Goal: Transaction & Acquisition: Purchase product/service

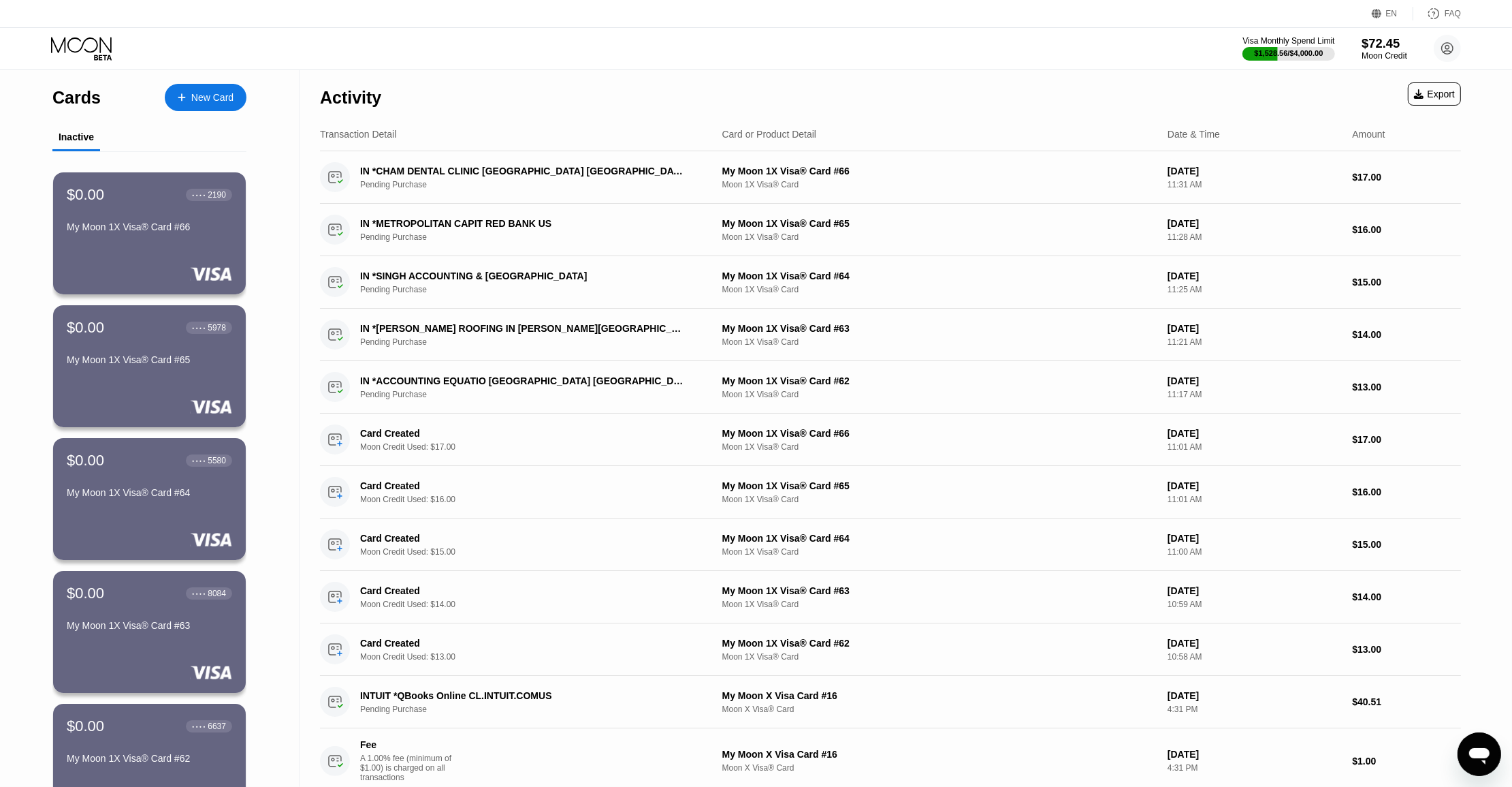
click at [1399, 45] on div "$72.45" at bounding box center [1384, 43] width 45 height 14
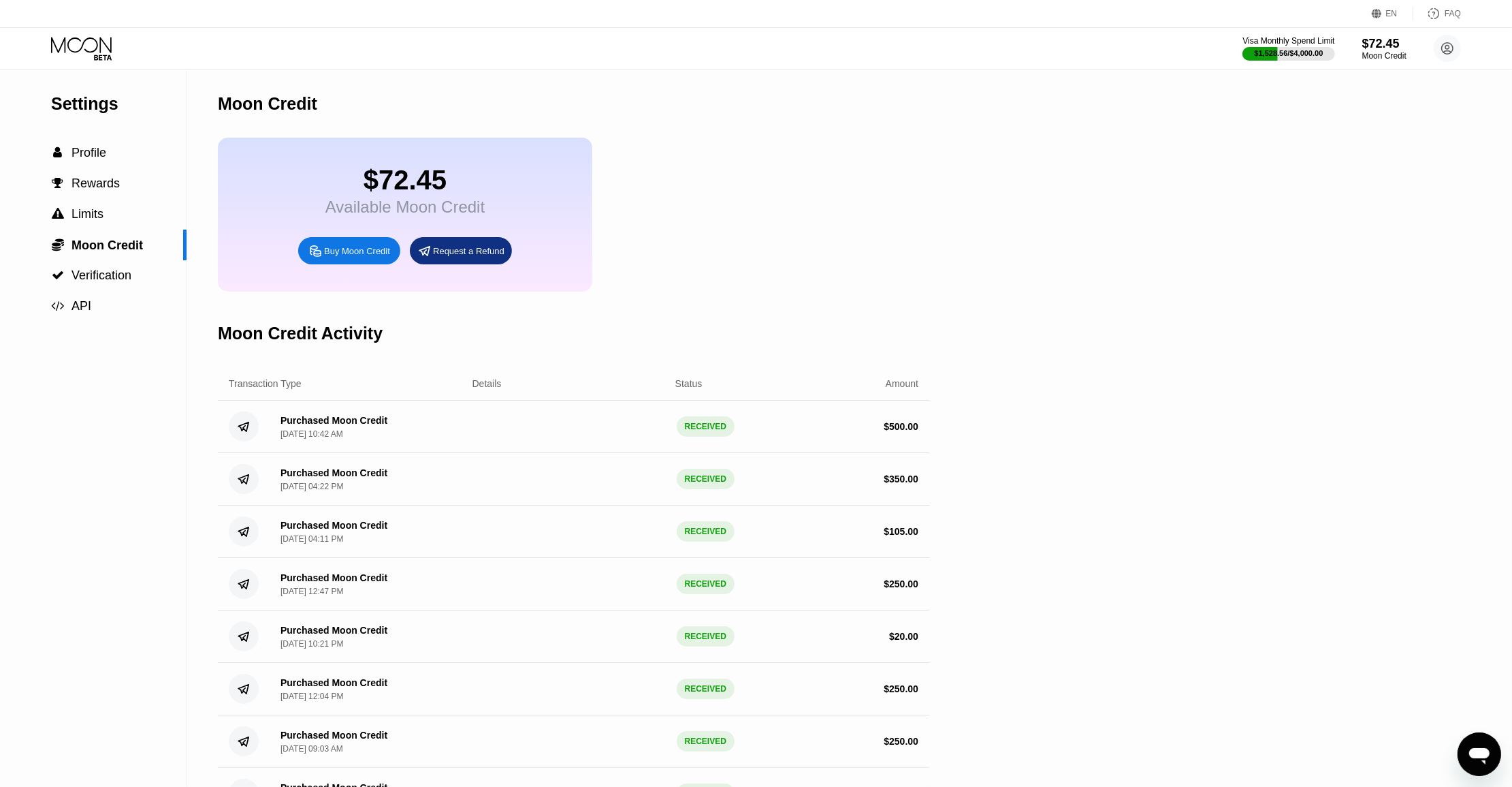
click at [361, 257] on div "Buy Moon Credit" at bounding box center [357, 251] width 66 height 11
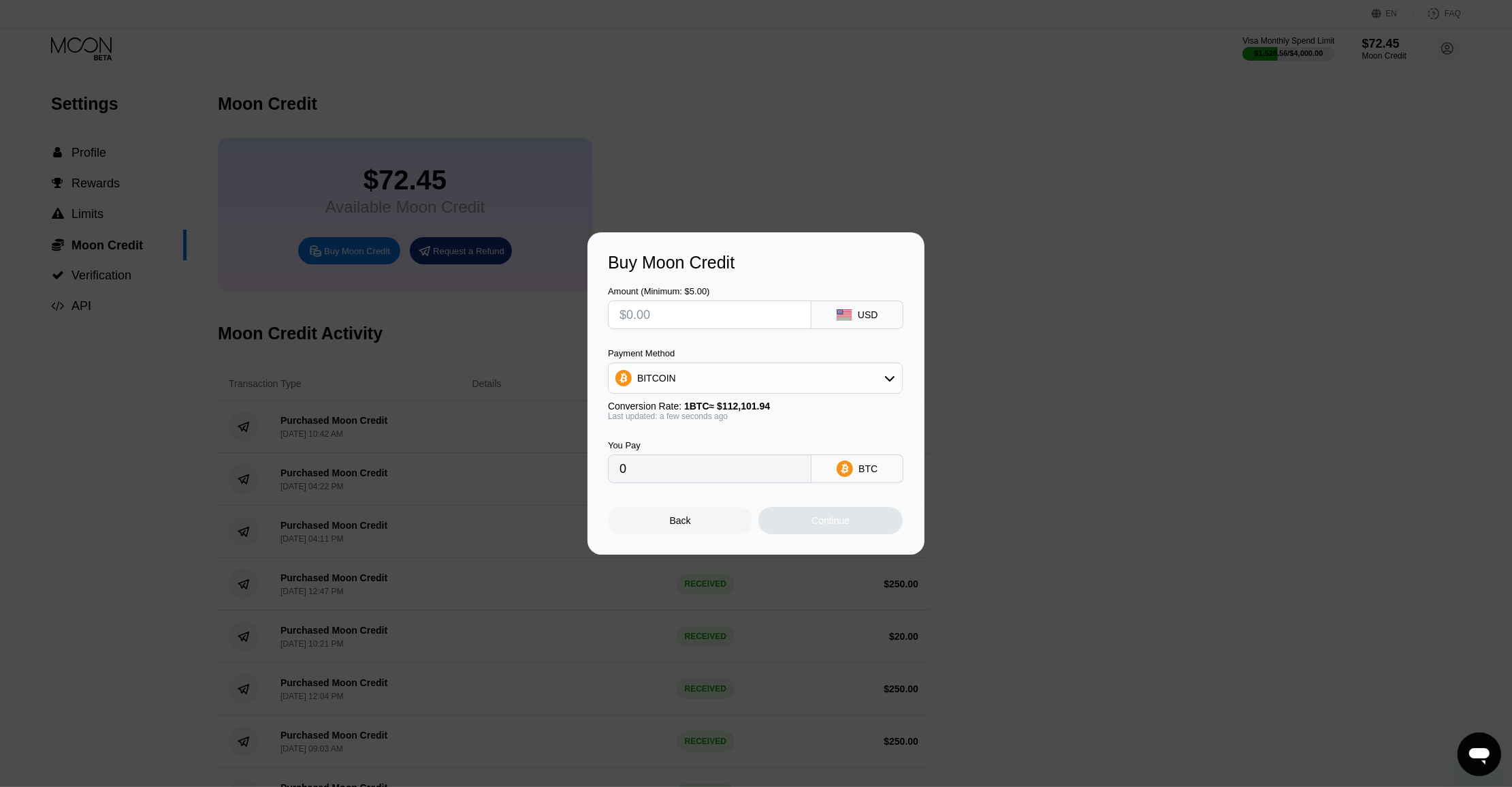
click at [737, 319] on input "text" at bounding box center [710, 314] width 181 height 27
type input "$230"
type input "0.00205171"
type input "$230"
click at [720, 366] on div "BITCOIN" at bounding box center [755, 377] width 293 height 27
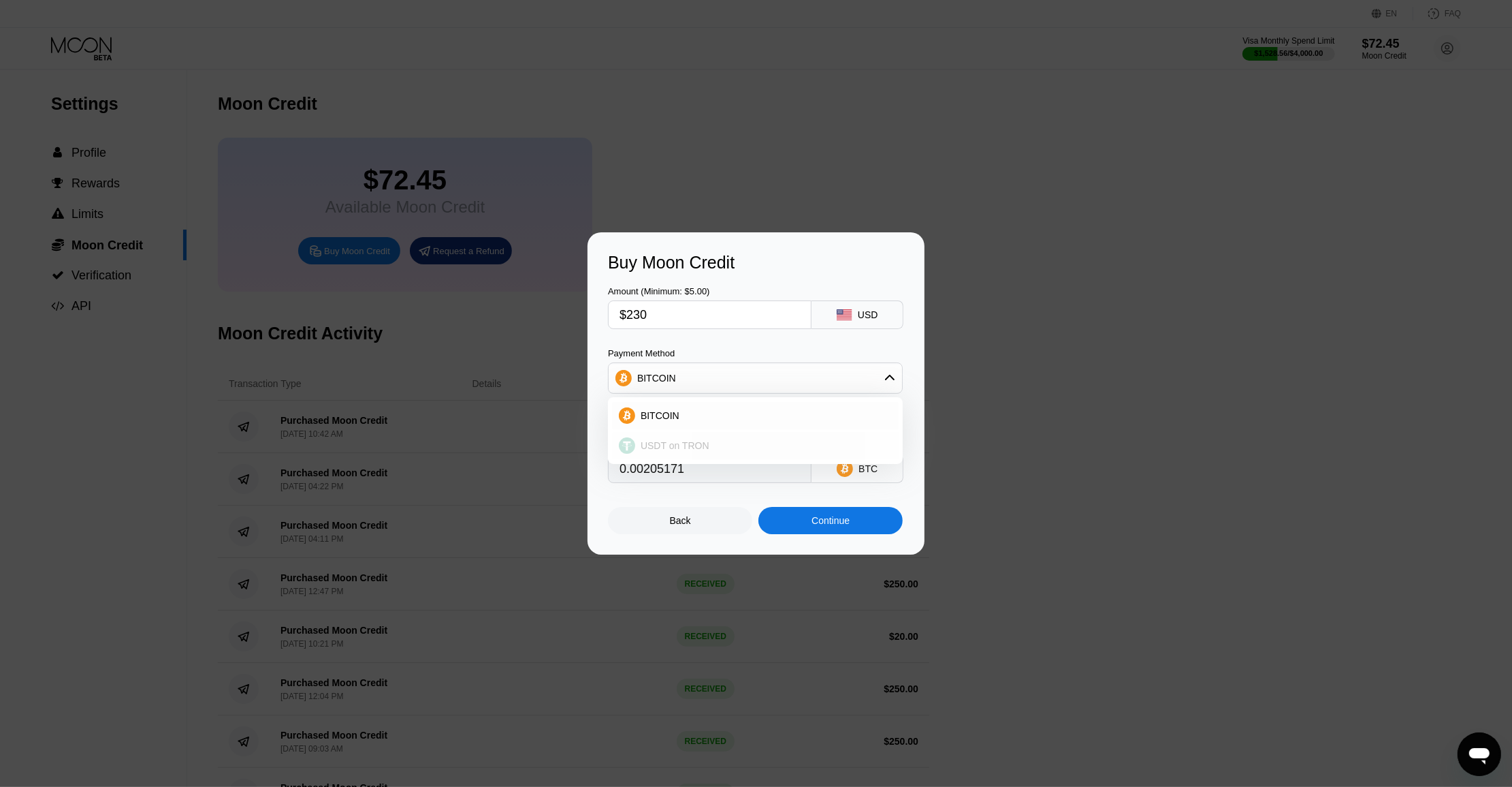
click at [718, 451] on div "USDT on TRON" at bounding box center [763, 445] width 257 height 10
type input "232.32"
click at [805, 436] on div "You Pay 232.32 USDT TRC-20" at bounding box center [755, 452] width 296 height 62
click at [717, 312] on input "$230" at bounding box center [710, 314] width 181 height 27
type input "$23"
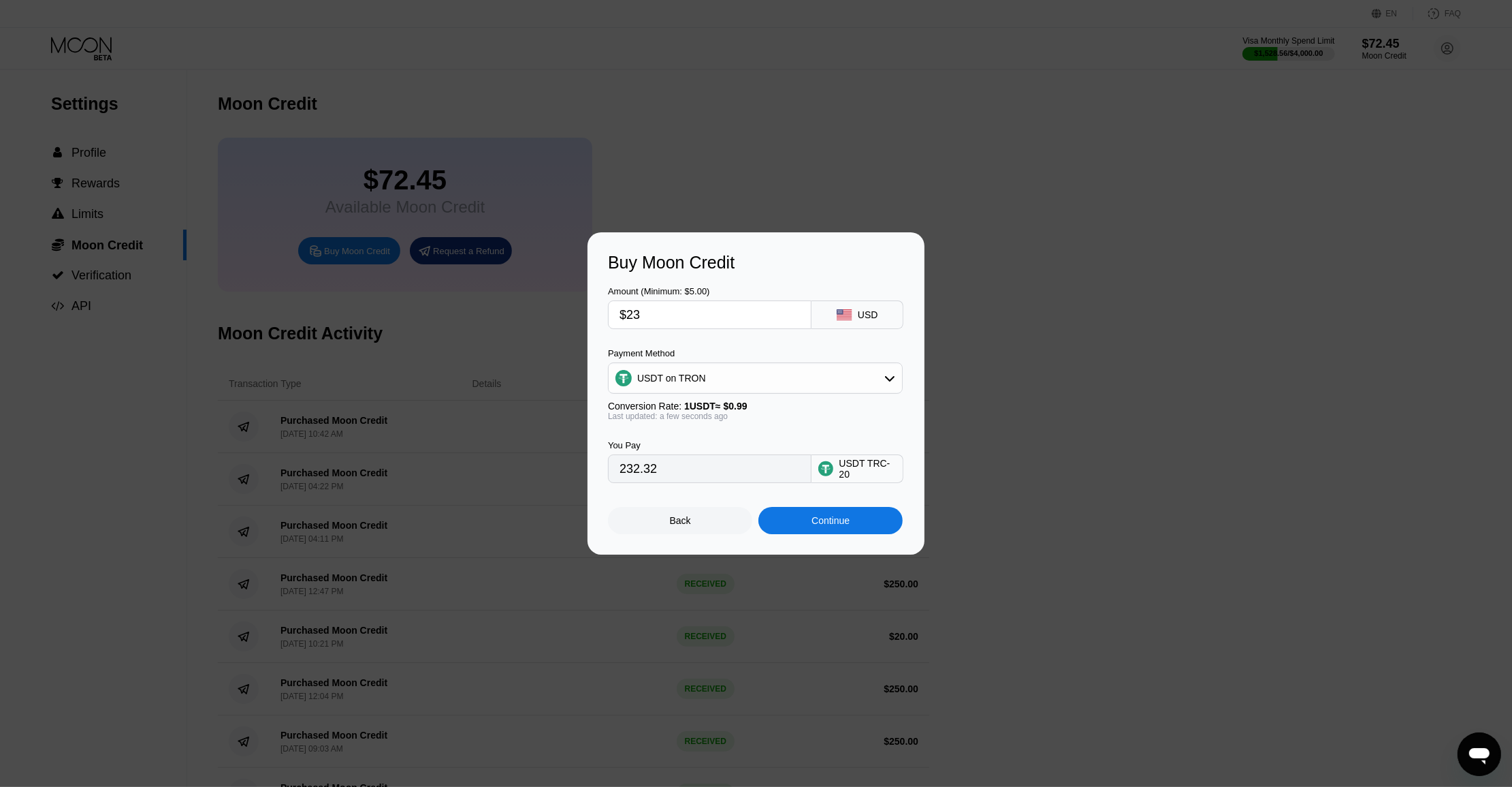
type input "23.23"
type input "$232"
type input "234.34"
type input "$232"
click at [814, 539] on div "Buy Moon Credit Amount (Minimum: $5.00) $232 USD Payment Method USDT on TRON Co…" at bounding box center [756, 393] width 337 height 322
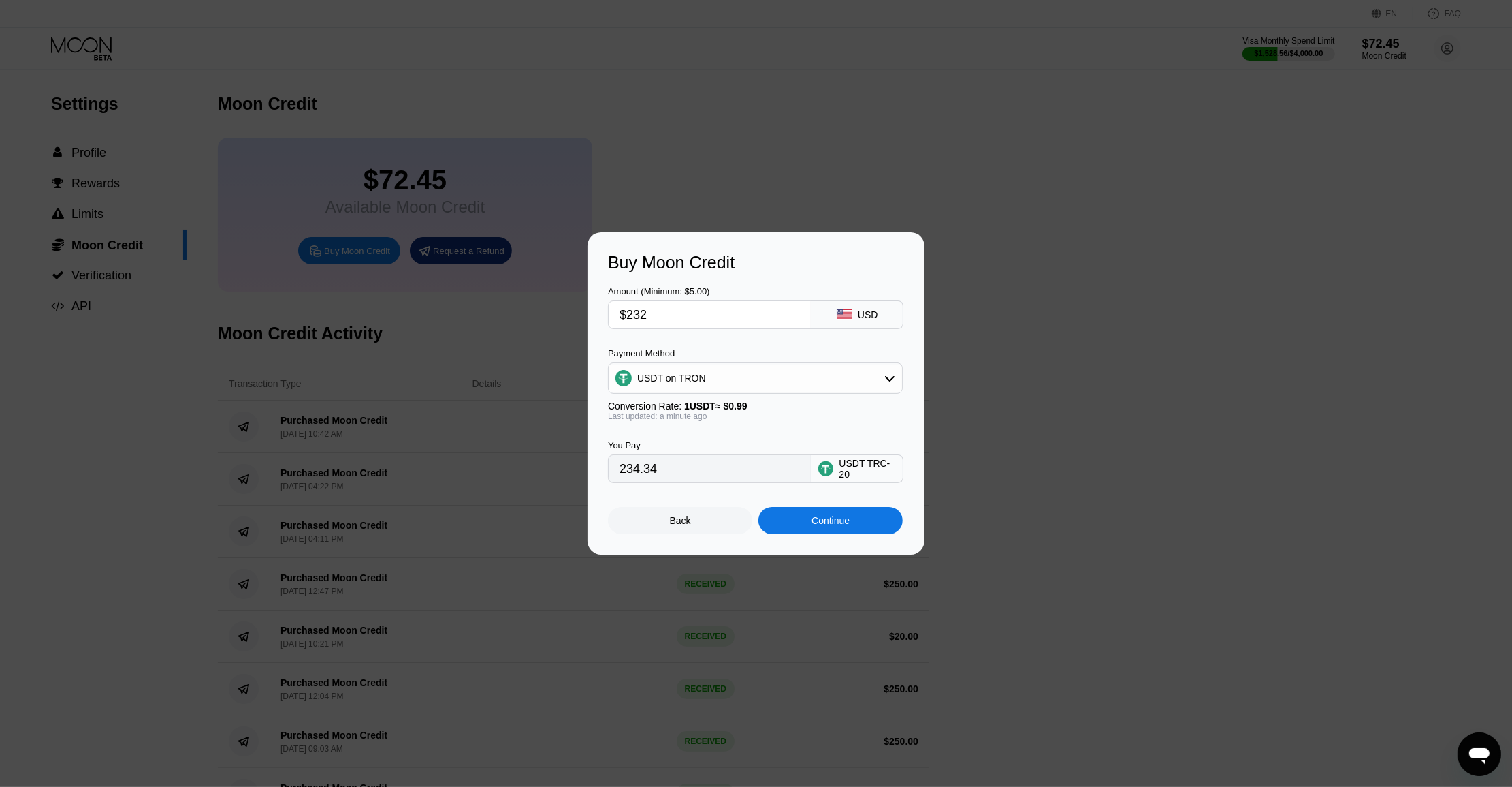
click at [814, 526] on div "Continue" at bounding box center [830, 520] width 38 height 10
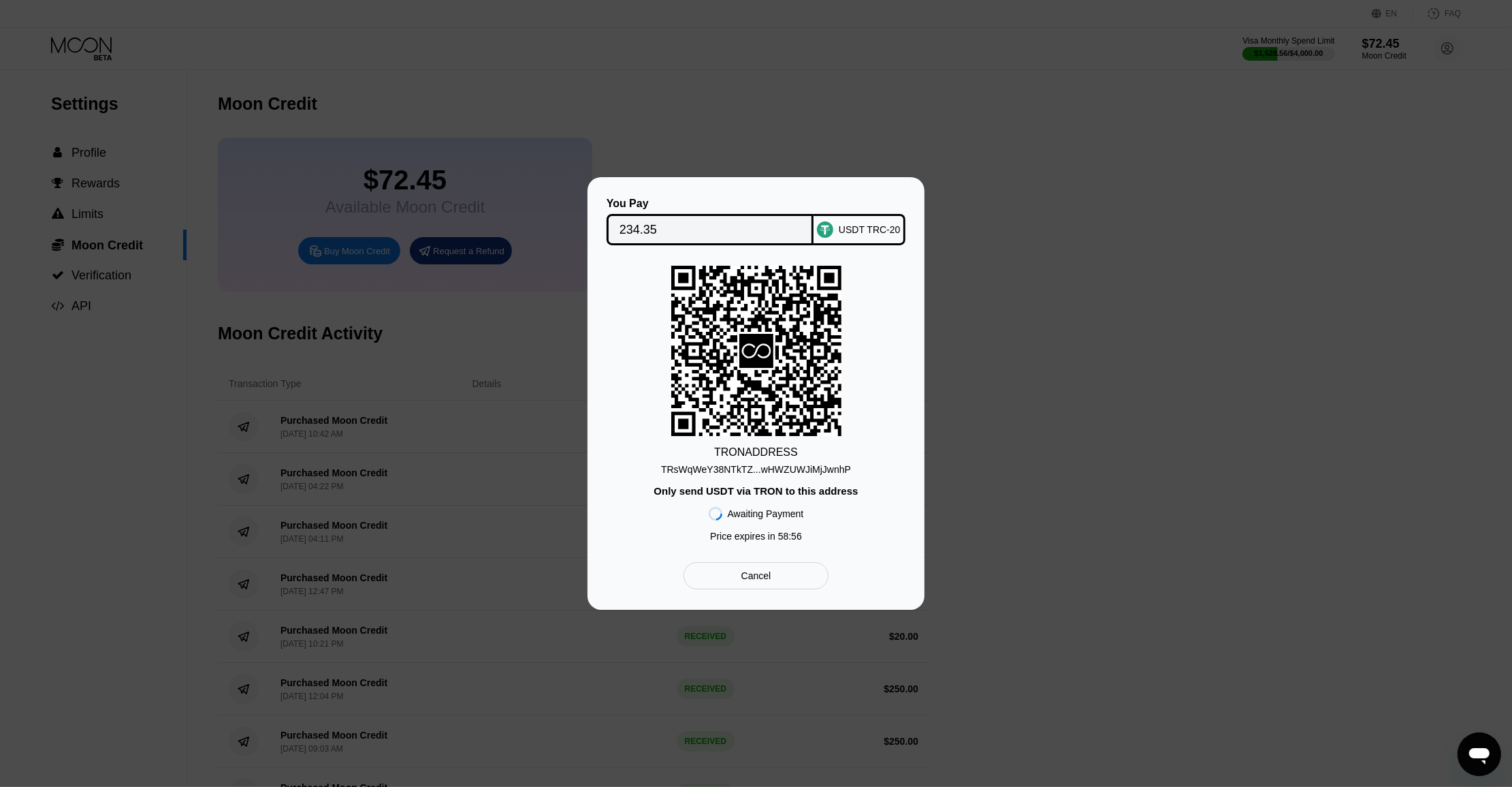
click at [808, 465] on div "TRsWqWeY38NTkTZ...wHWZUWJiMjJwnhP" at bounding box center [756, 469] width 190 height 10
click at [795, 467] on div "TRsWqWeY38NTkTZ...wHWZUWJiMjJwnhP" at bounding box center [756, 469] width 190 height 10
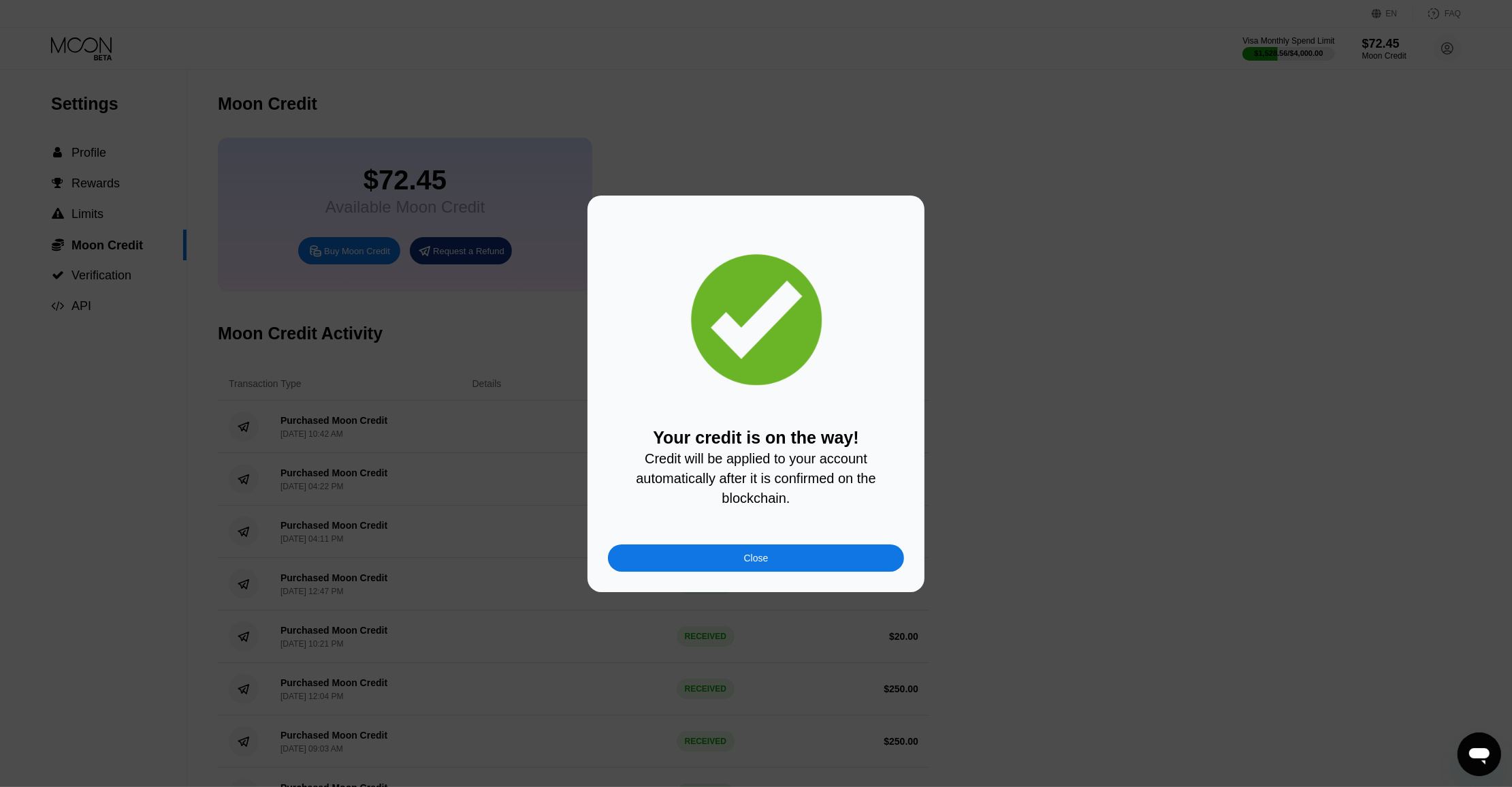
click at [821, 549] on div "Close" at bounding box center [755, 557] width 296 height 27
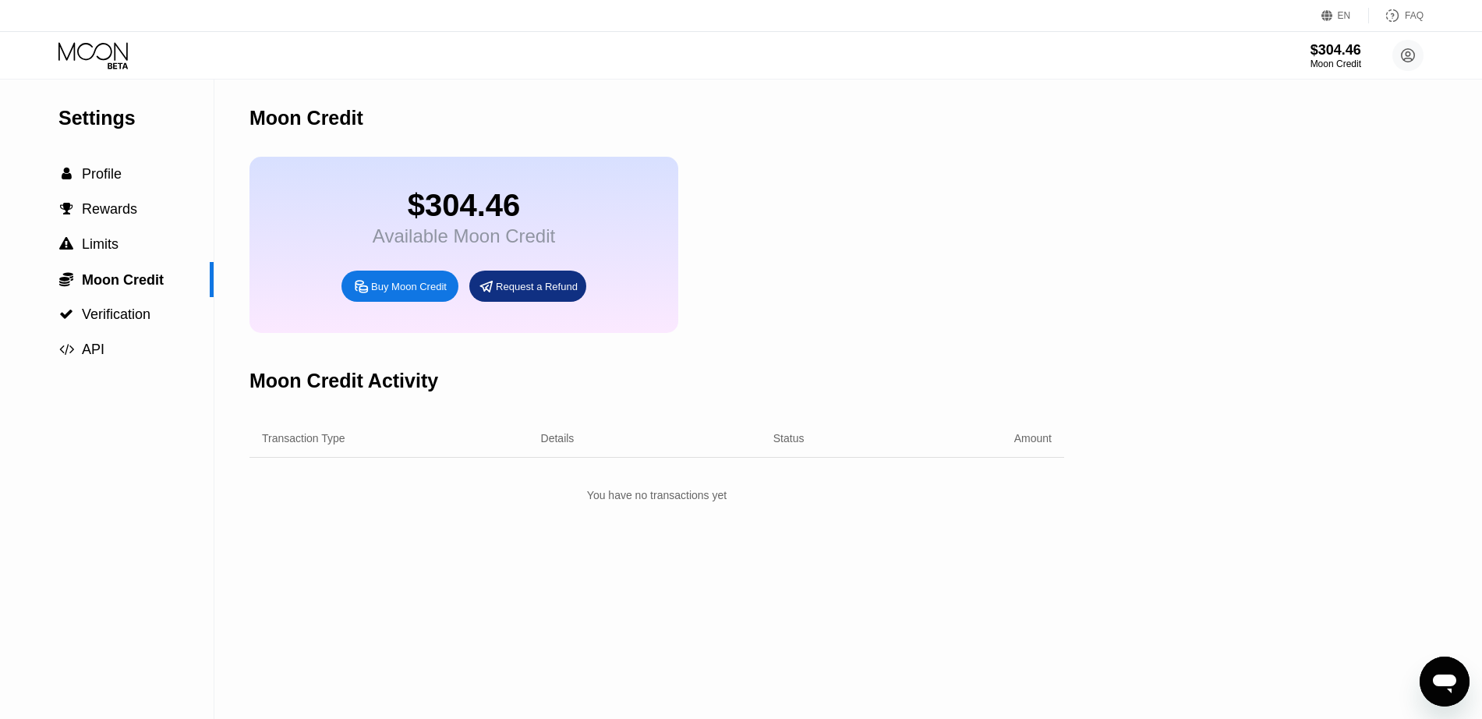
click at [80, 50] on icon at bounding box center [94, 55] width 73 height 27
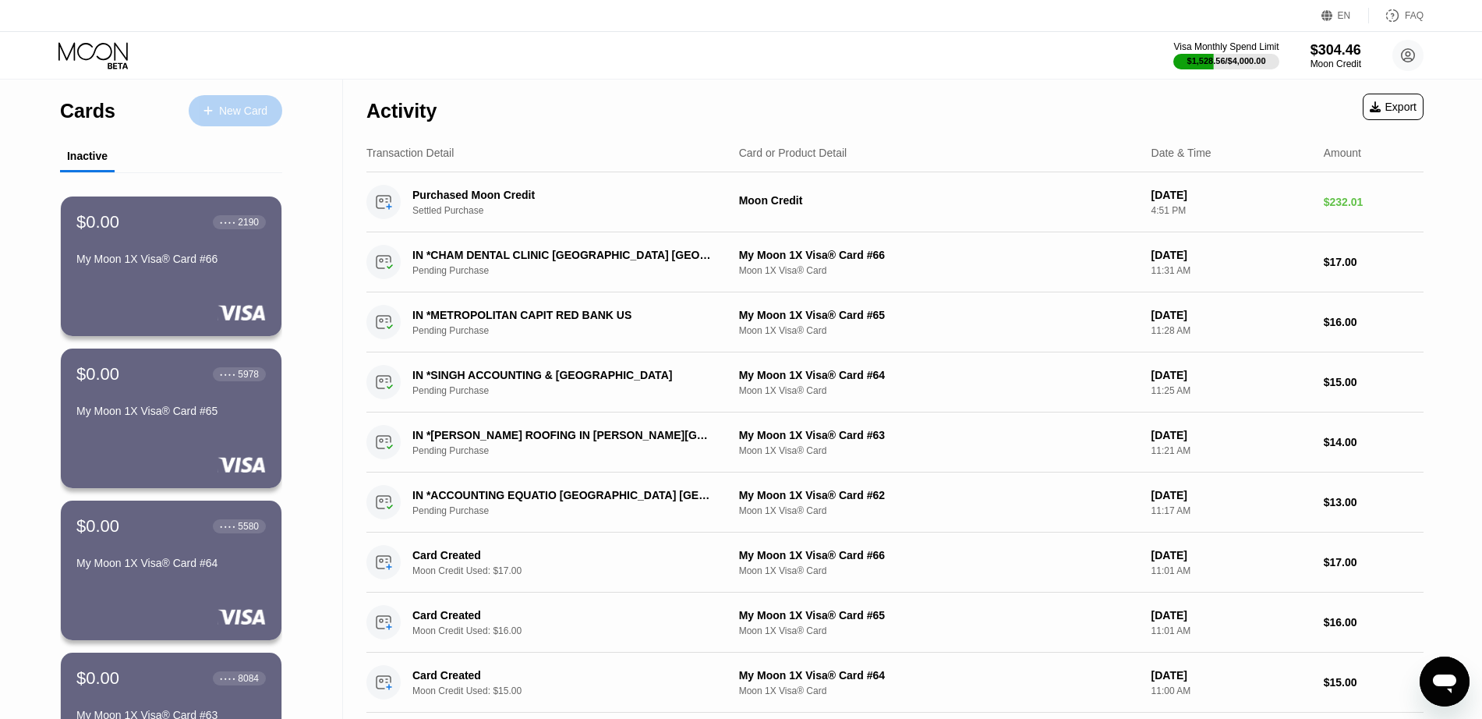
click at [250, 109] on div "New Card" at bounding box center [243, 110] width 48 height 13
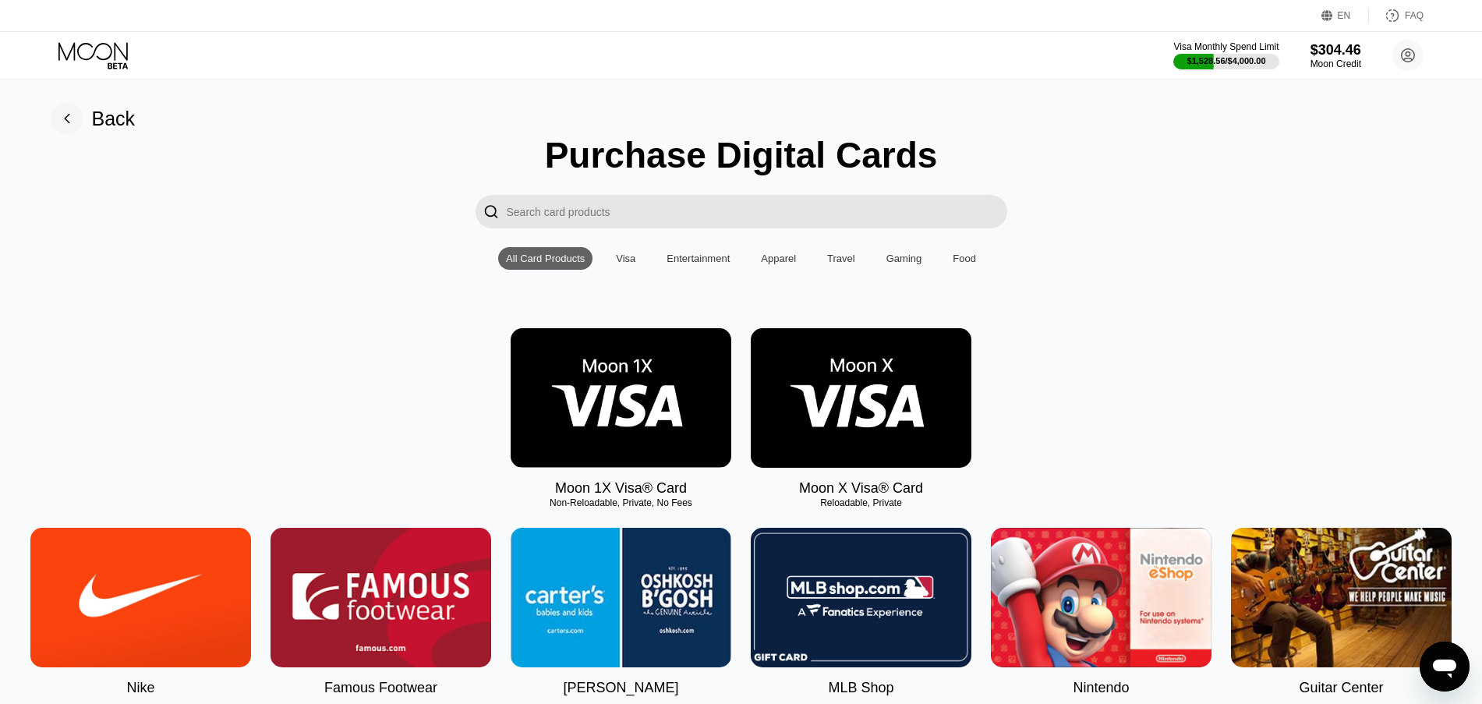
click at [873, 398] on img at bounding box center [861, 398] width 221 height 140
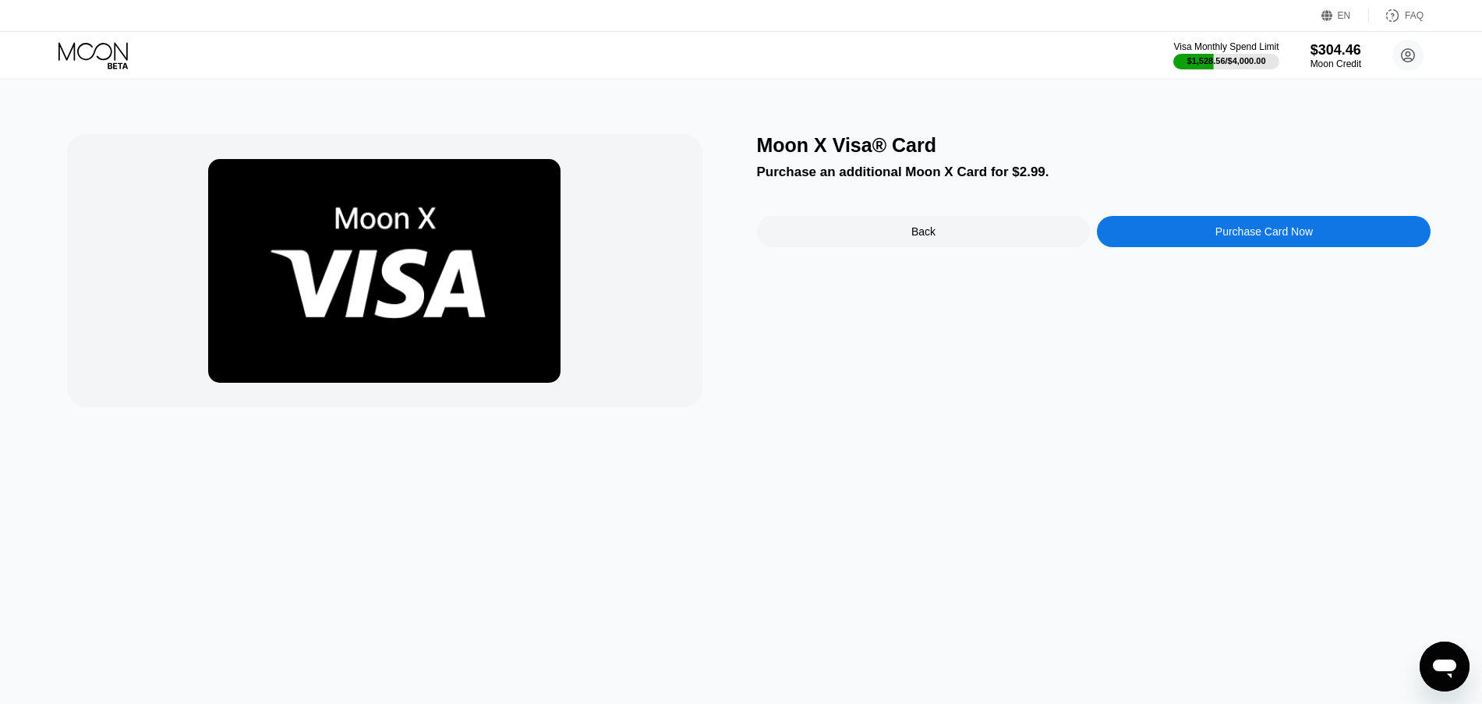
click at [1208, 239] on div "Purchase Card Now" at bounding box center [1264, 231] width 334 height 31
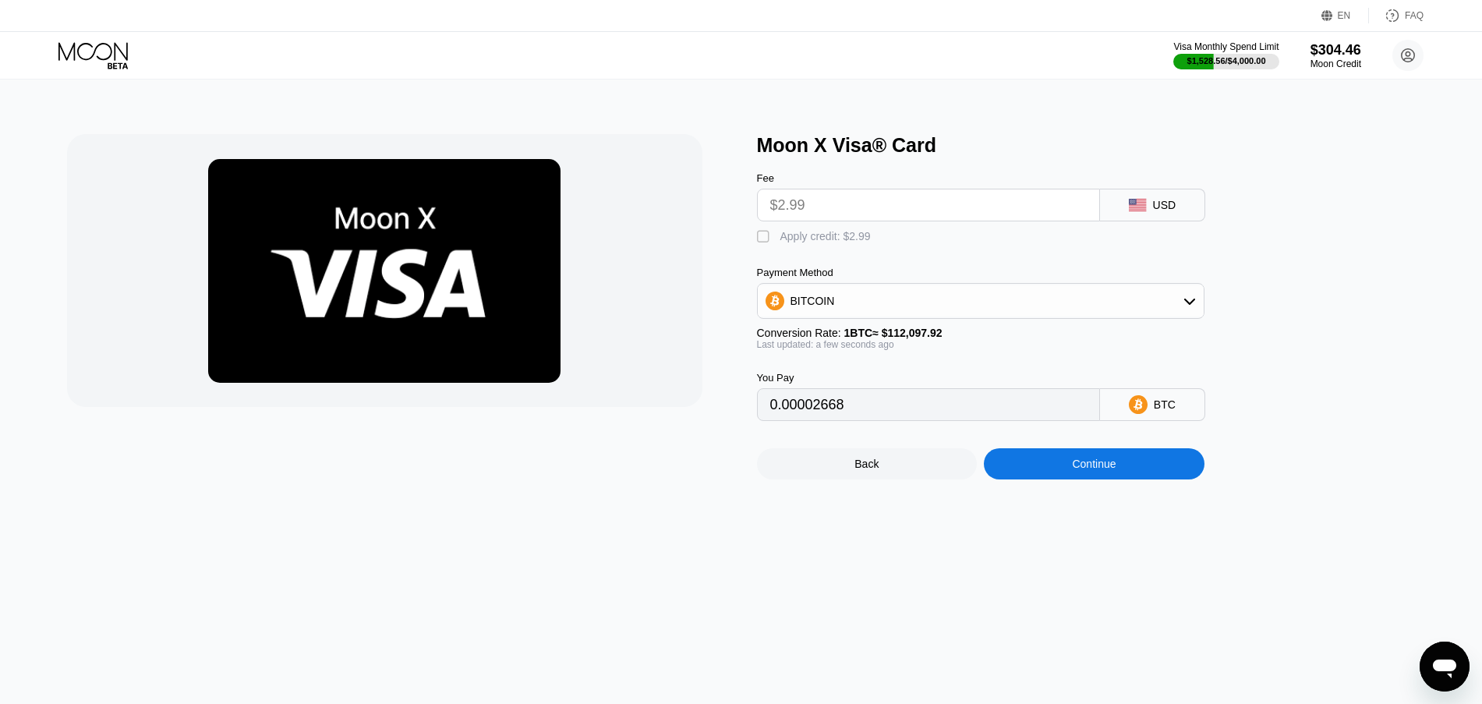
click at [822, 233] on div "Apply credit: $2.99" at bounding box center [825, 236] width 90 height 12
type input "0"
click at [1087, 470] on div "Continue" at bounding box center [1094, 464] width 44 height 12
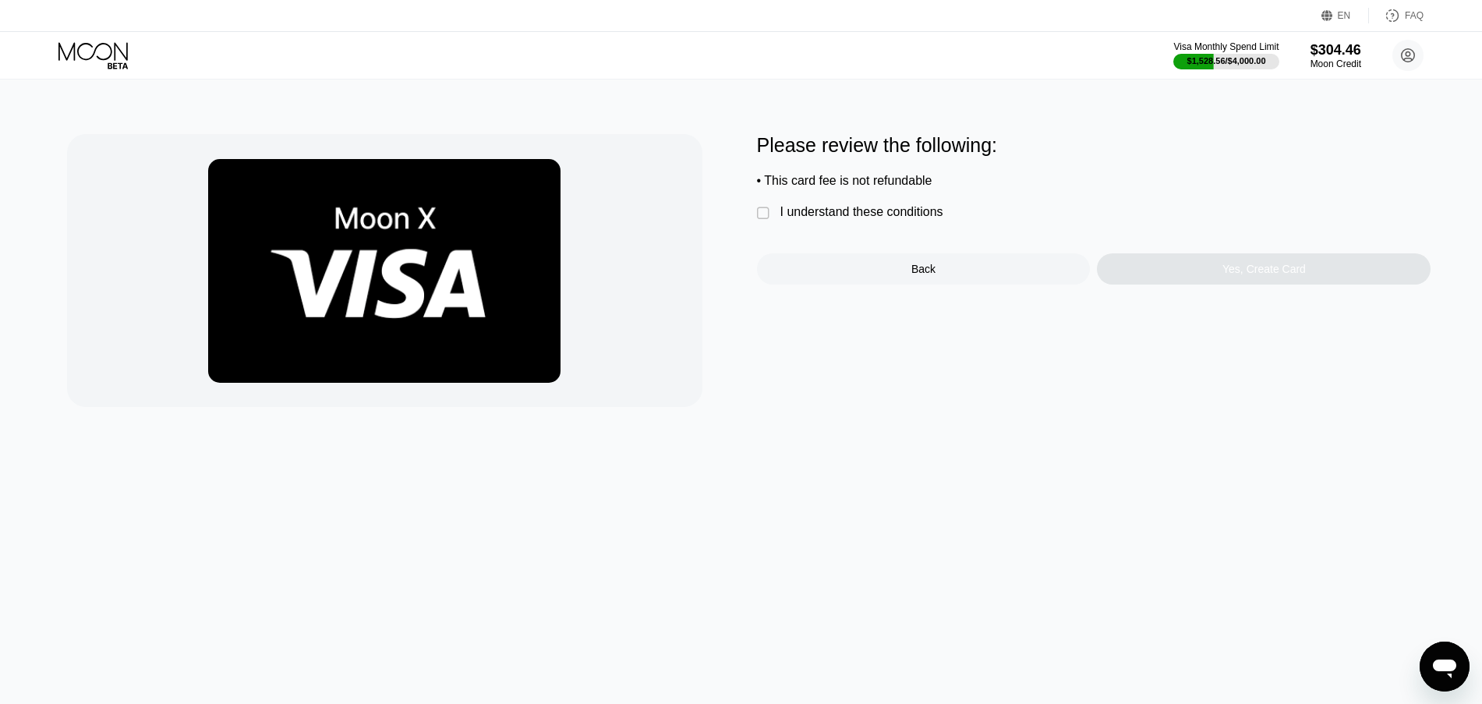
click at [888, 208] on div "Please review the following: • This card fee is not refundable  I understand t…" at bounding box center [1094, 209] width 674 height 150
click at [867, 212] on div "I understand these conditions" at bounding box center [861, 212] width 163 height 14
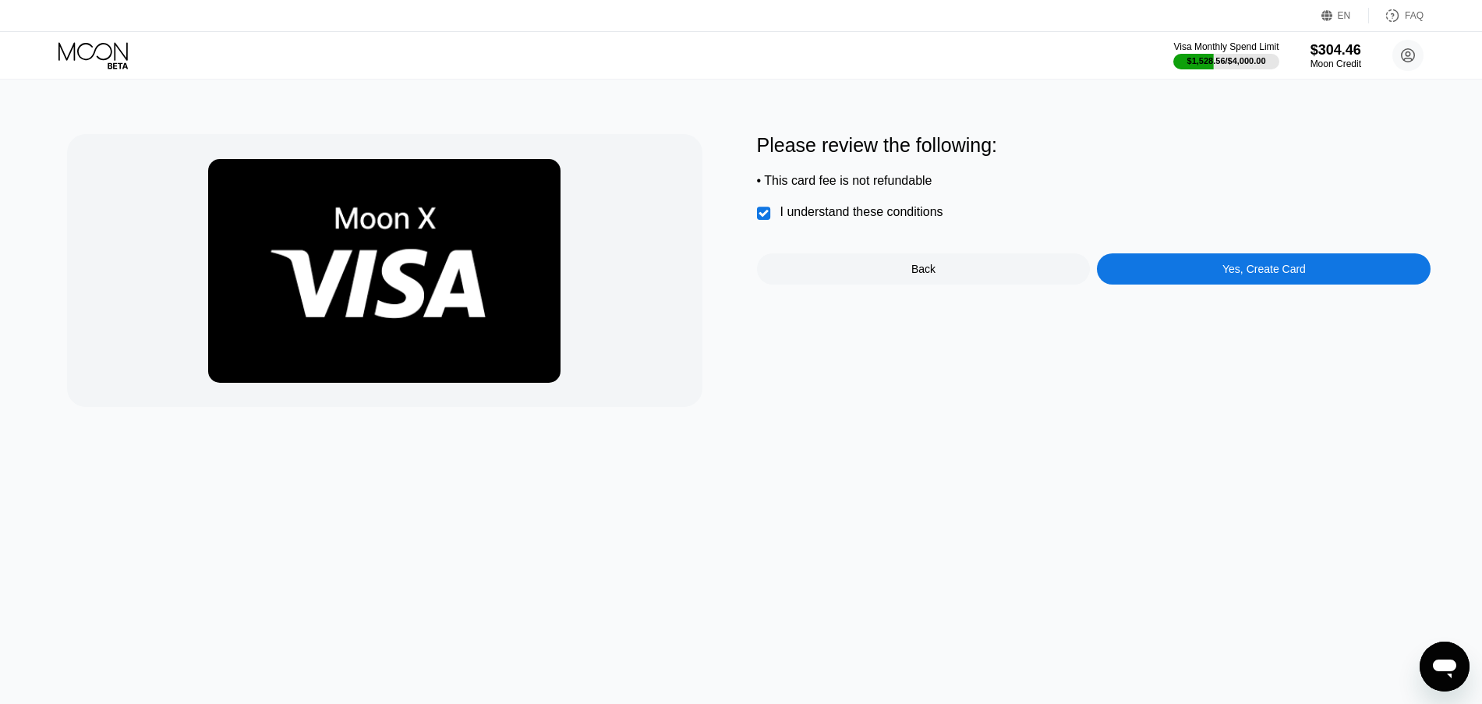
click at [1156, 264] on div "Yes, Create Card" at bounding box center [1264, 268] width 334 height 31
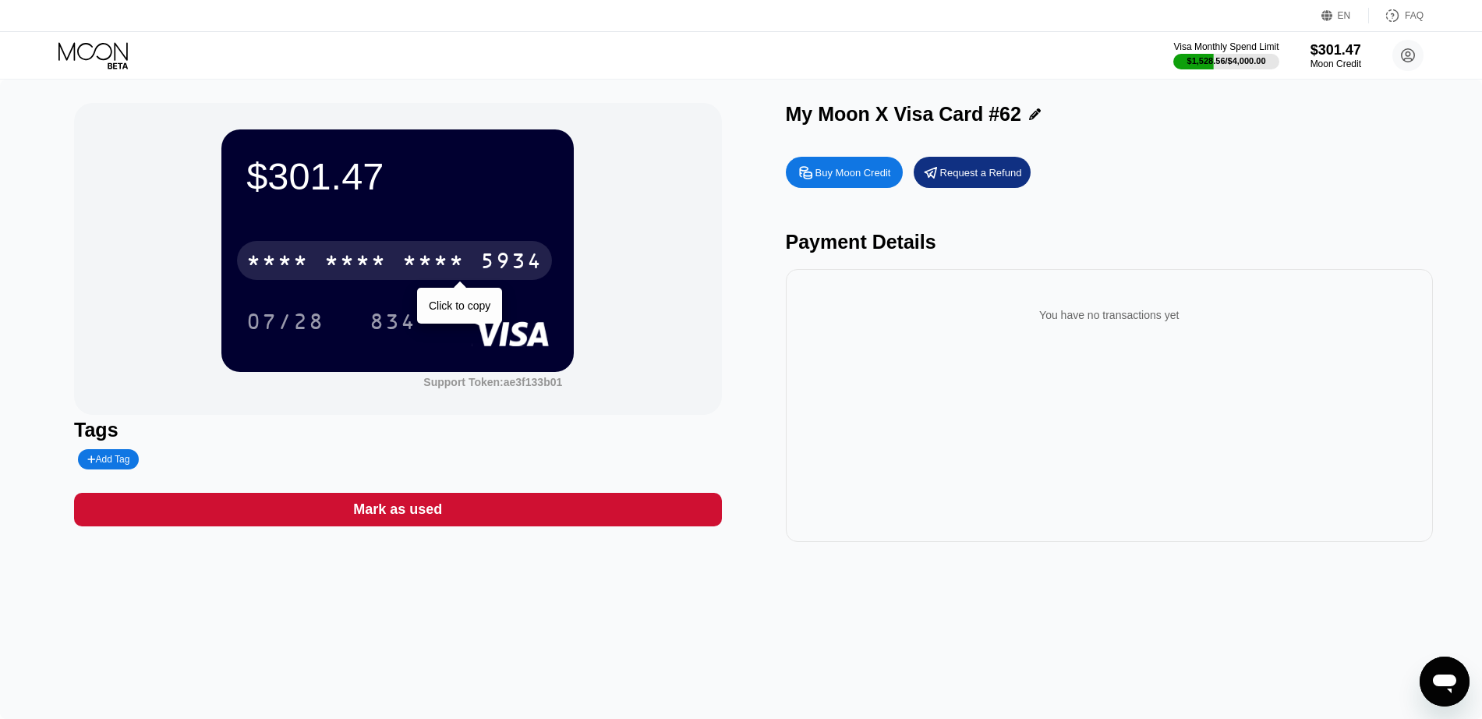
click at [501, 269] on div "5934" at bounding box center [511, 262] width 62 height 25
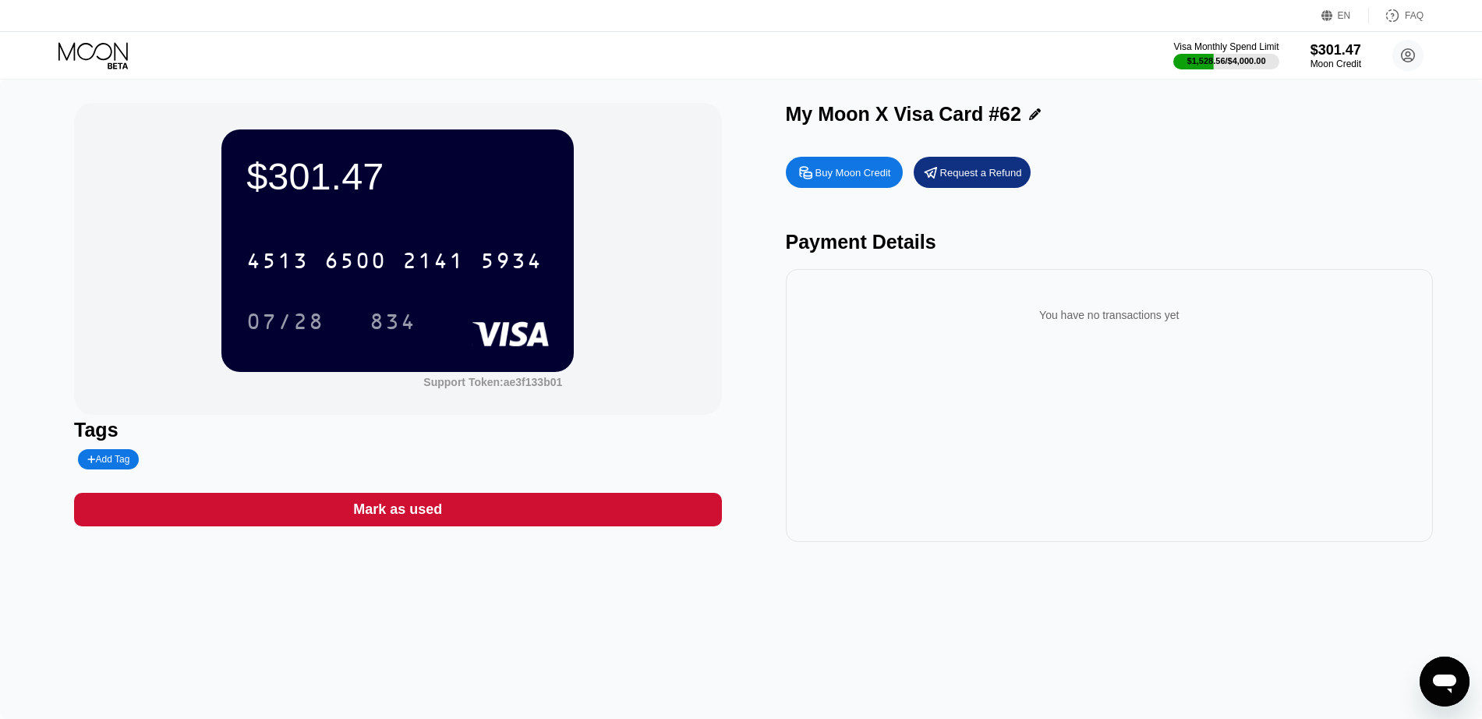
click at [112, 51] on icon at bounding box center [94, 55] width 73 height 27
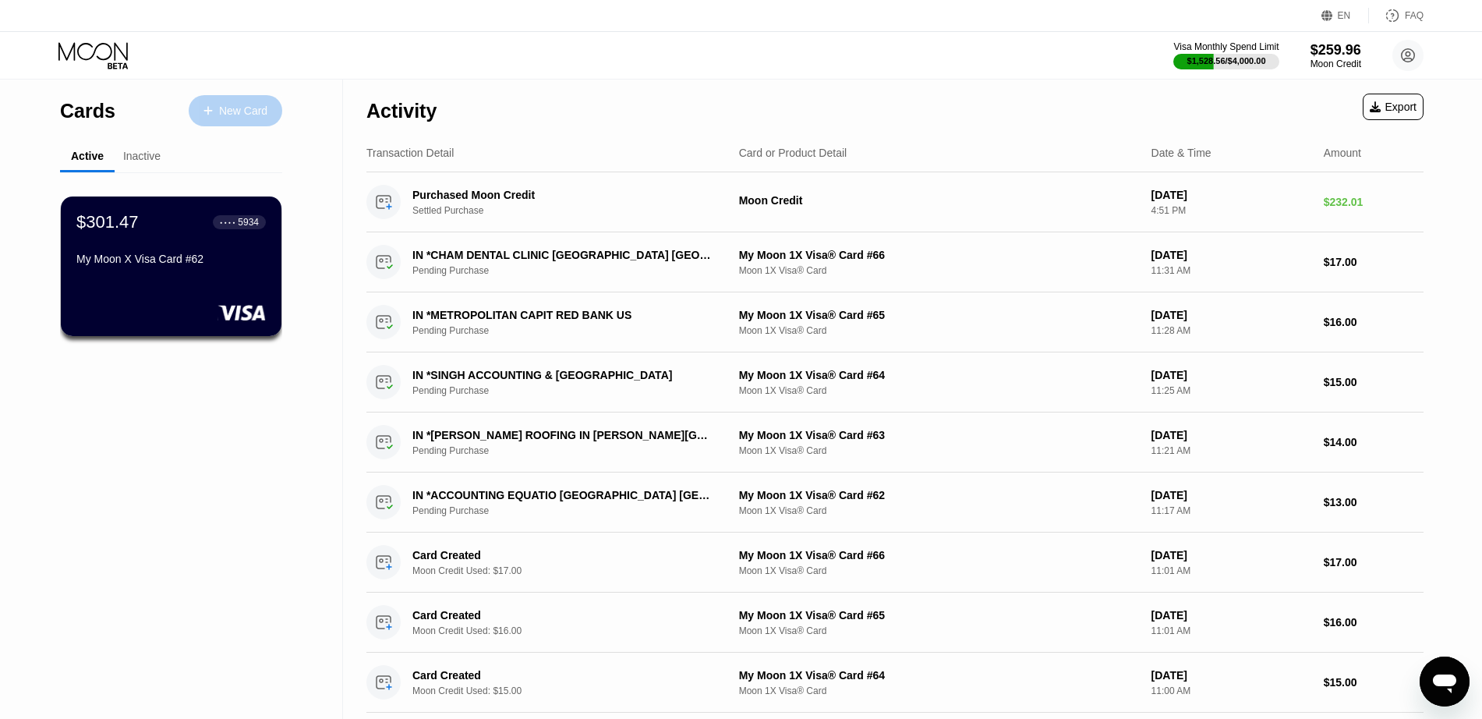
click at [237, 111] on div "New Card" at bounding box center [243, 110] width 48 height 13
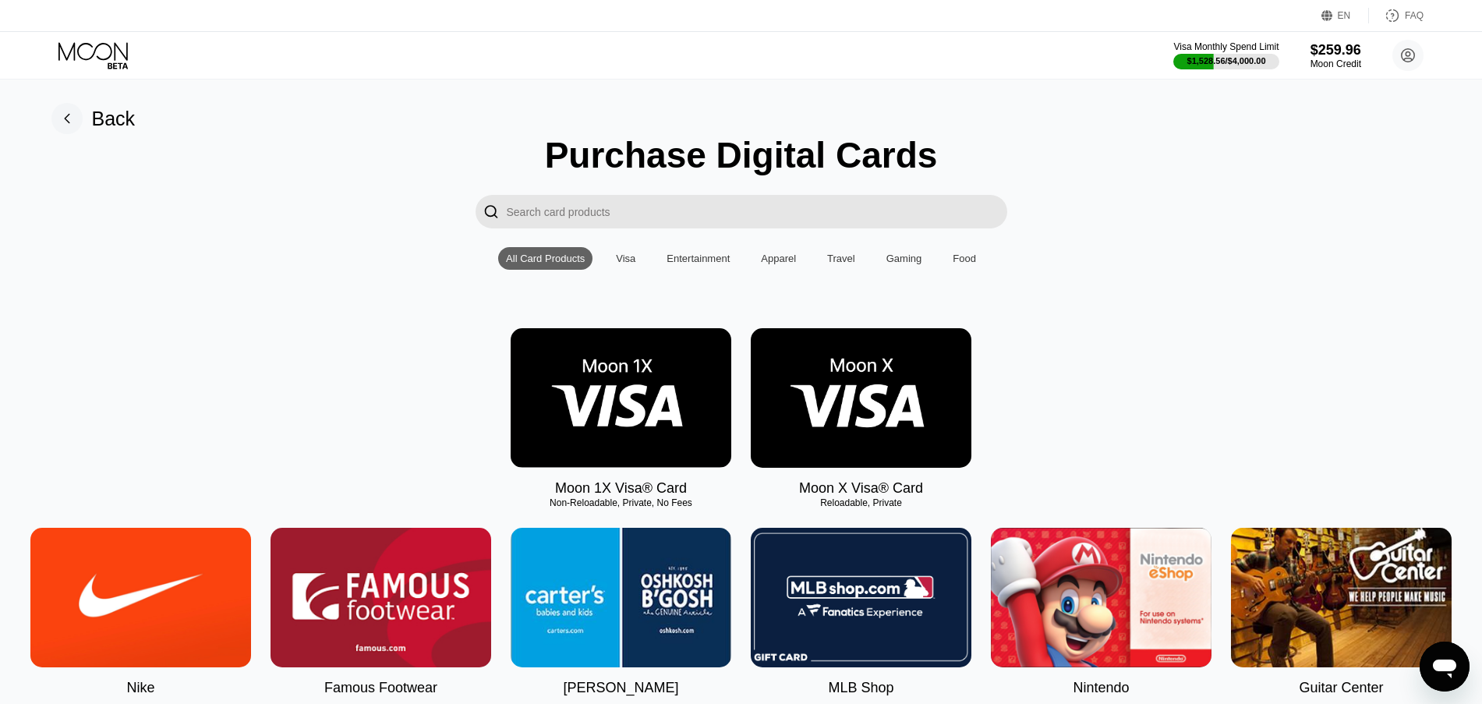
click at [822, 416] on img at bounding box center [861, 398] width 221 height 140
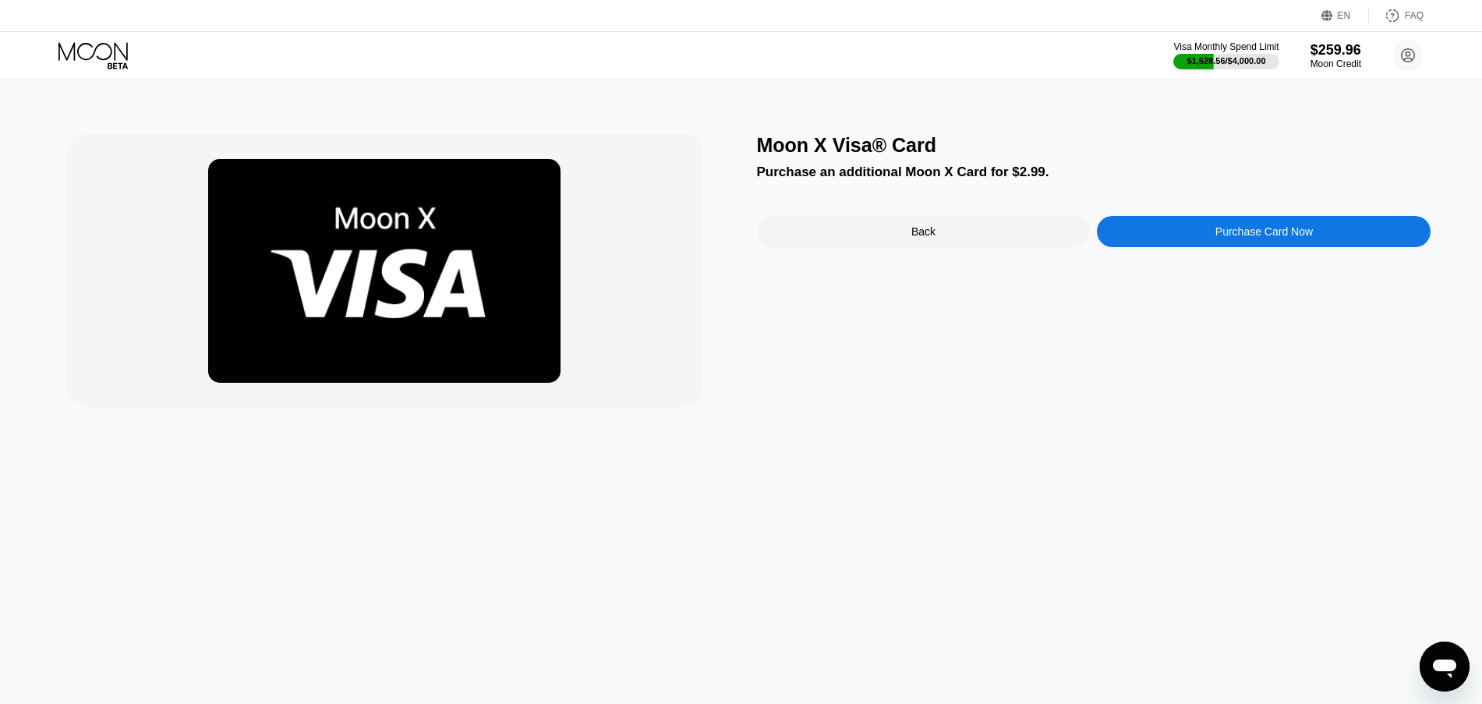
click at [1189, 245] on div "Purchase Card Now" at bounding box center [1264, 231] width 334 height 31
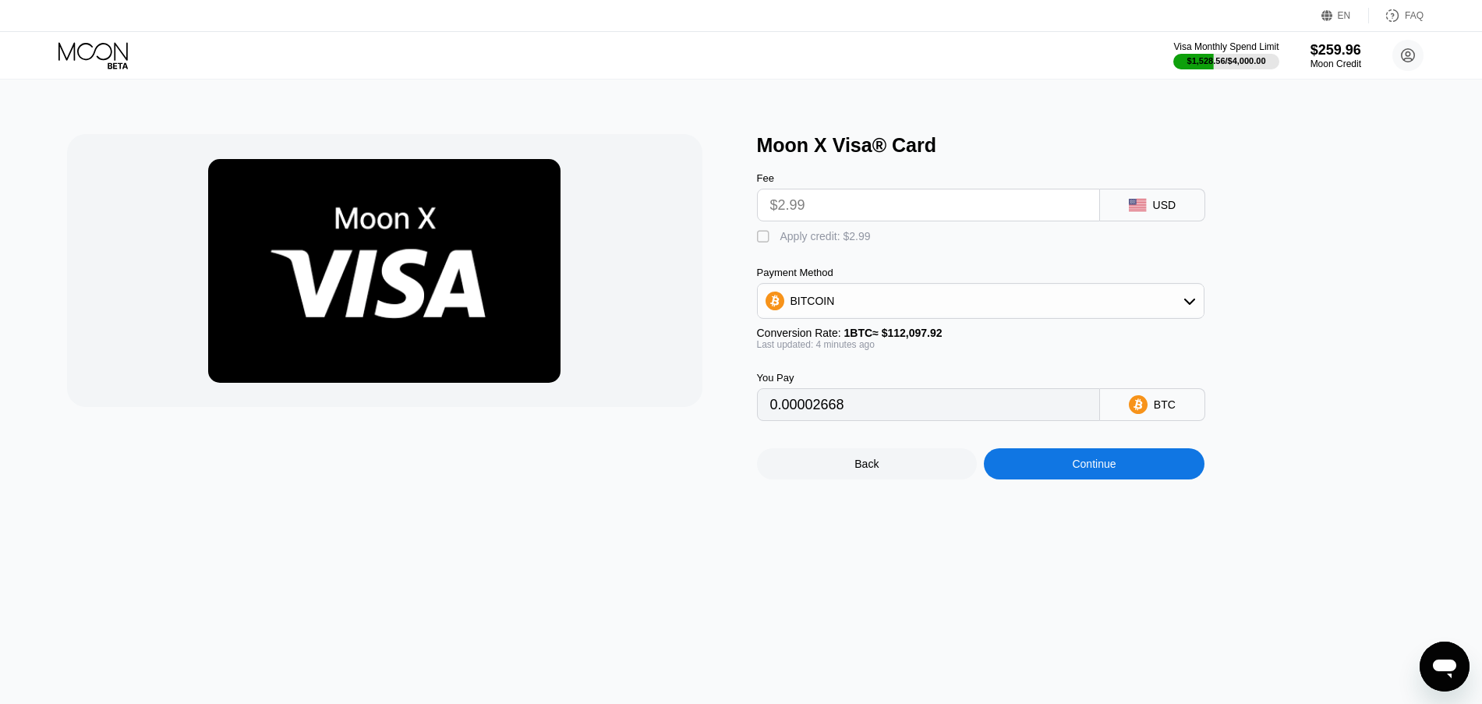
click at [883, 212] on input "$2.99" at bounding box center [928, 204] width 317 height 31
click at [843, 242] on div "Apply credit: $2.99" at bounding box center [825, 236] width 90 height 12
type input "0"
click at [1042, 472] on div "Continue" at bounding box center [1094, 463] width 221 height 31
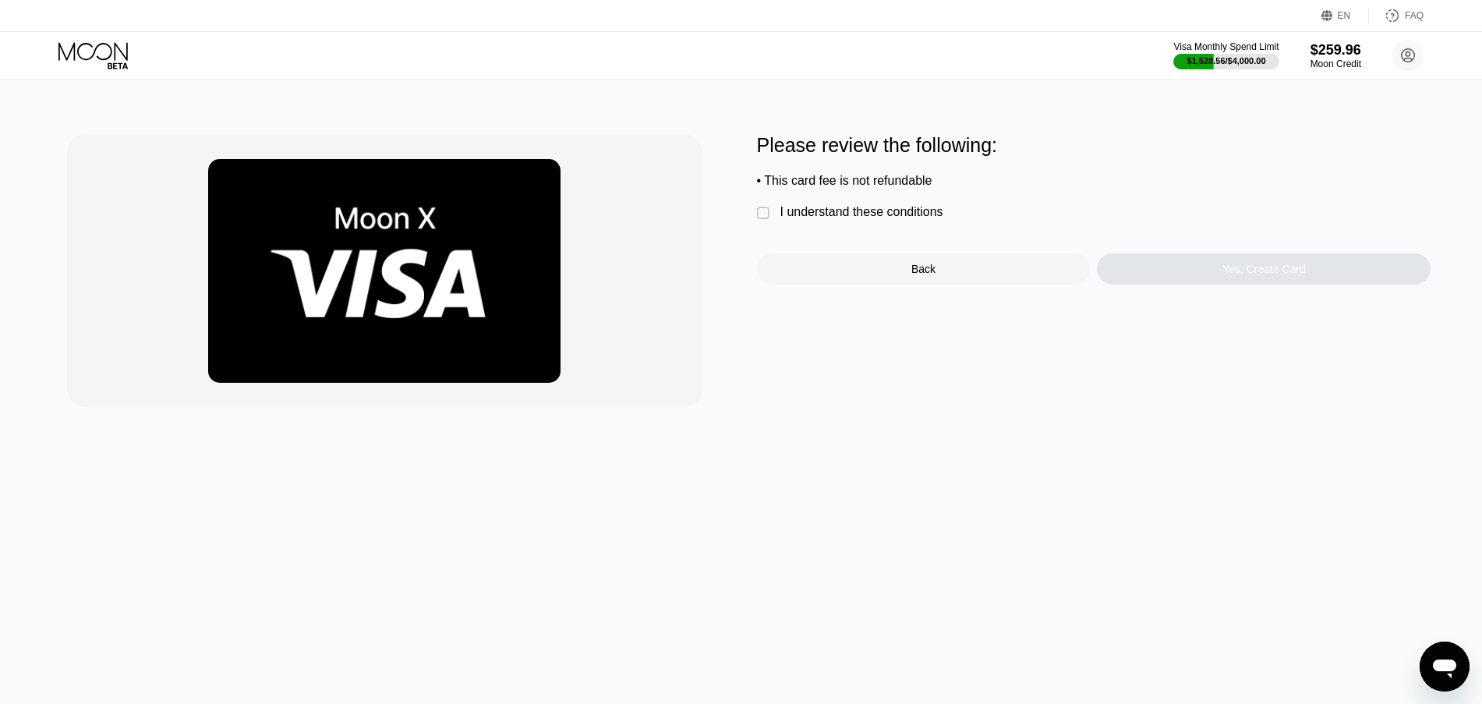
click at [880, 218] on div "I understand these conditions" at bounding box center [861, 212] width 163 height 14
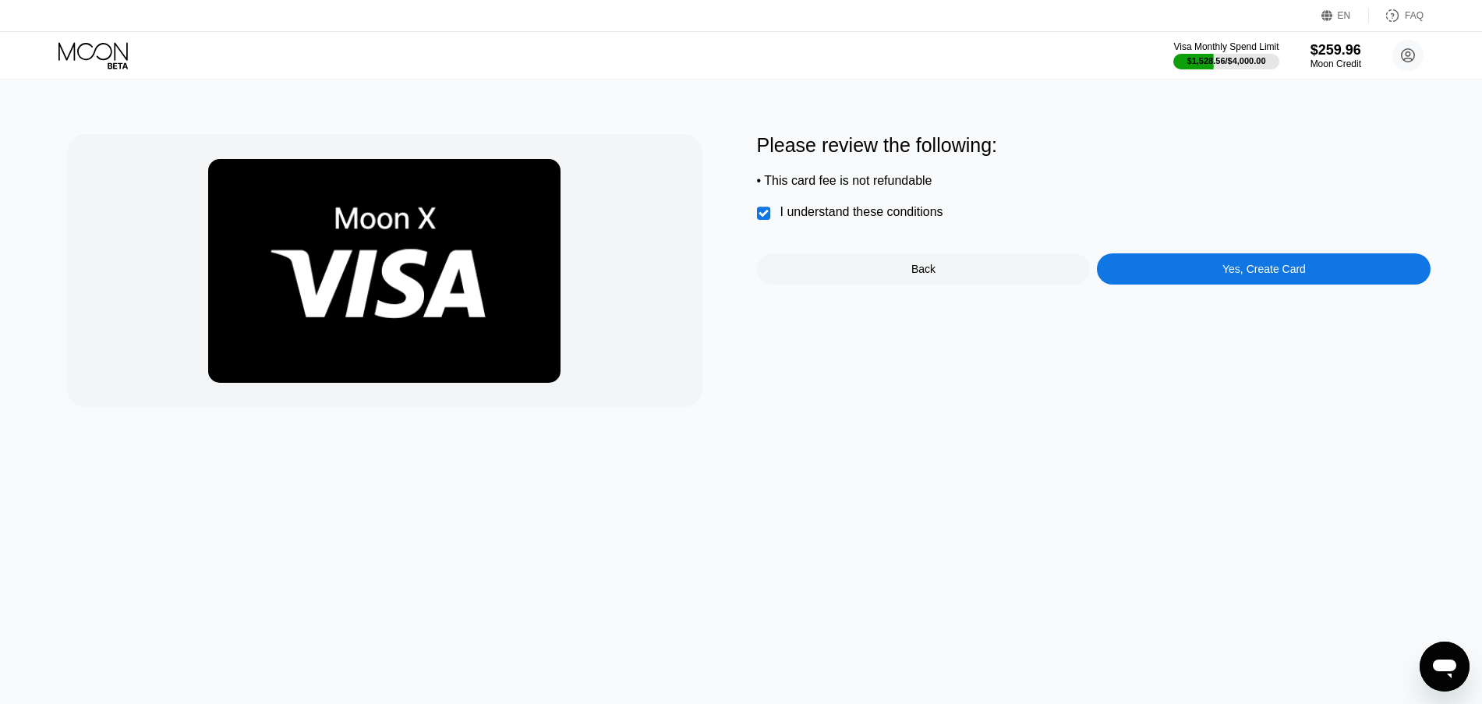
click at [1175, 275] on div "Yes, Create Card" at bounding box center [1264, 268] width 334 height 31
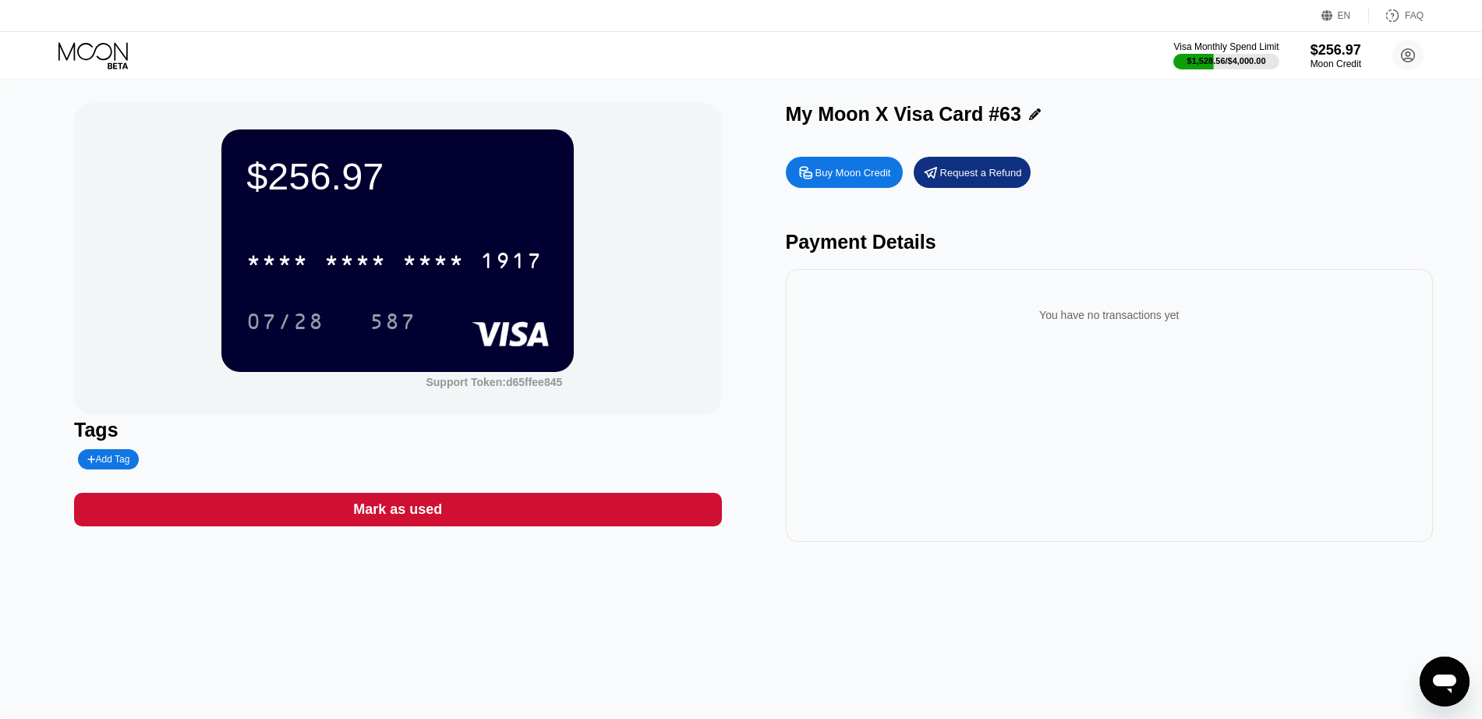
click at [77, 65] on icon at bounding box center [94, 55] width 73 height 27
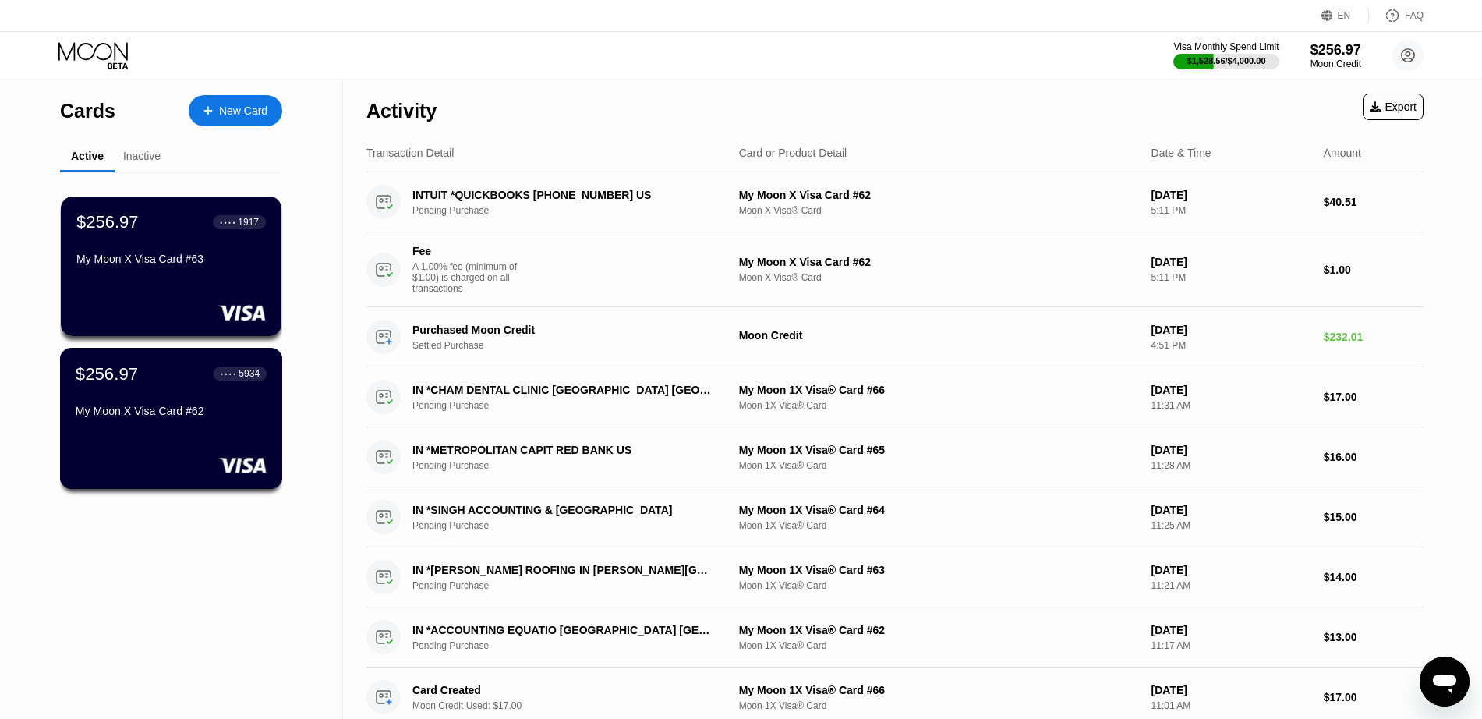
click at [178, 439] on div "$256.97 ● ● ● ● 5934 My Moon X Visa Card #62" at bounding box center [171, 418] width 223 height 141
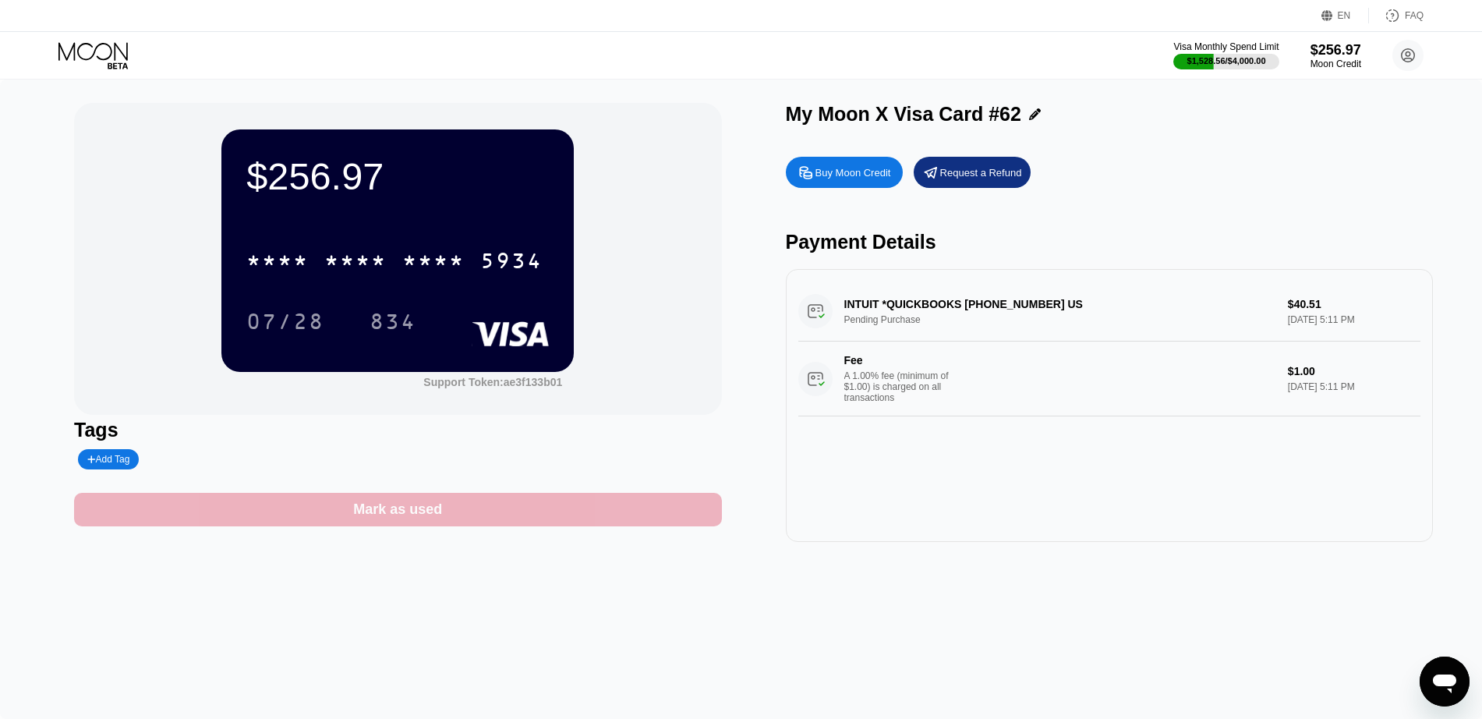
click at [560, 511] on div "Mark as used" at bounding box center [397, 510] width 647 height 34
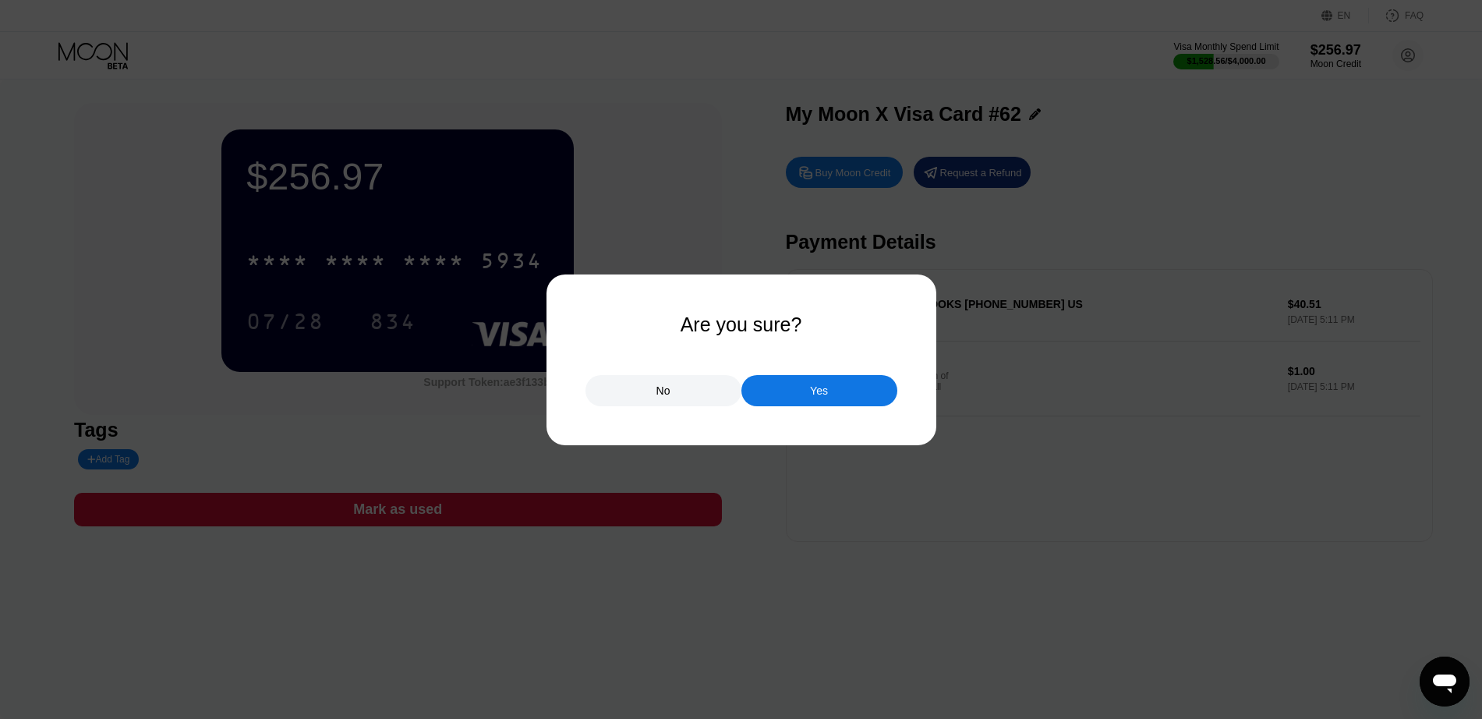
click at [787, 401] on div "Yes" at bounding box center [819, 390] width 156 height 31
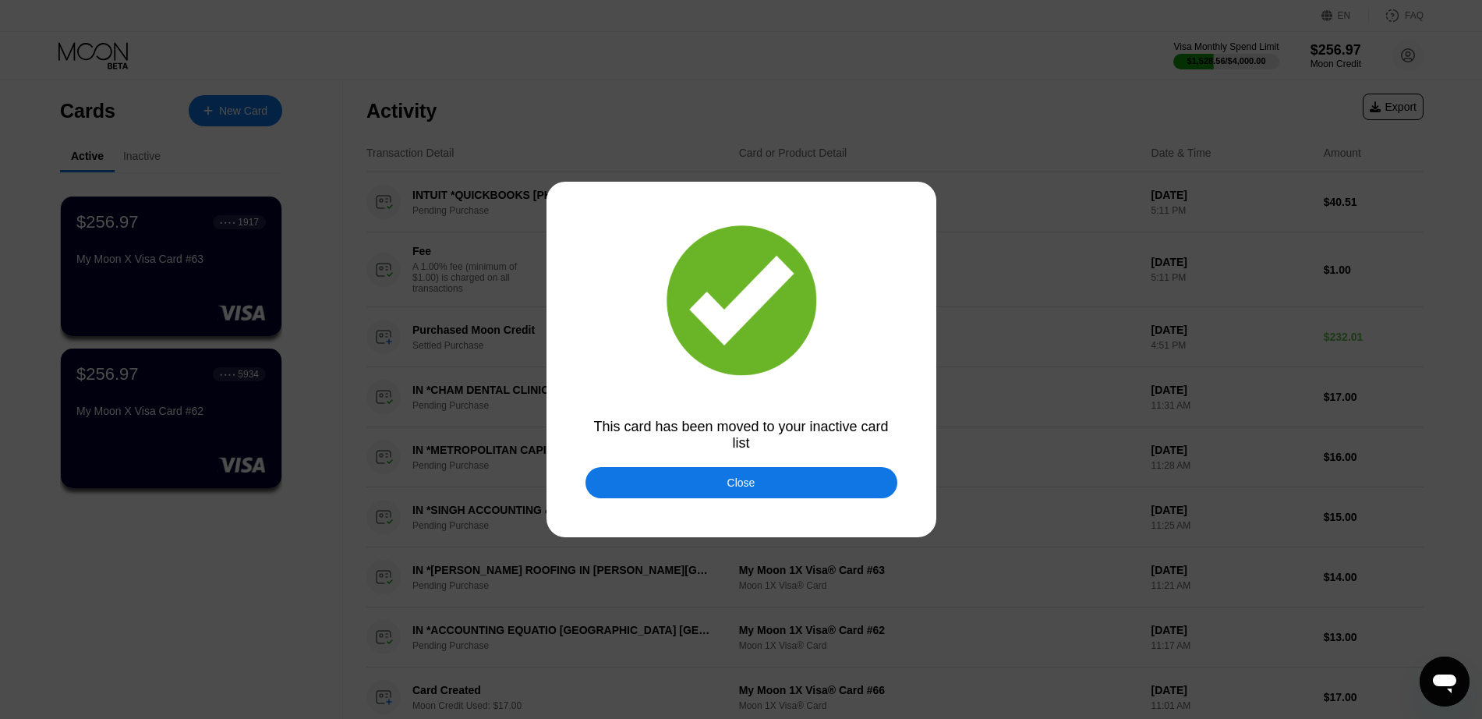
click at [717, 490] on div "Close" at bounding box center [742, 482] width 312 height 31
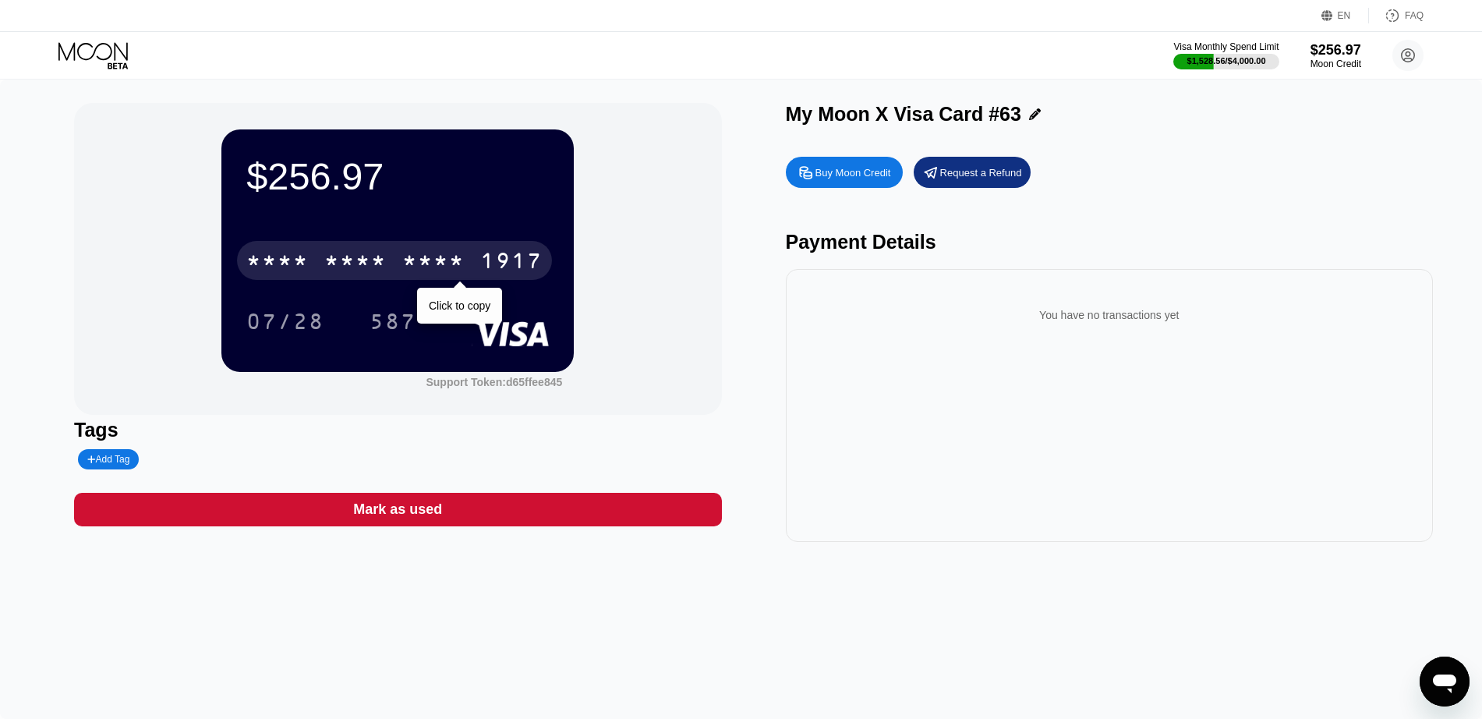
click at [487, 258] on div "1917" at bounding box center [511, 262] width 62 height 25
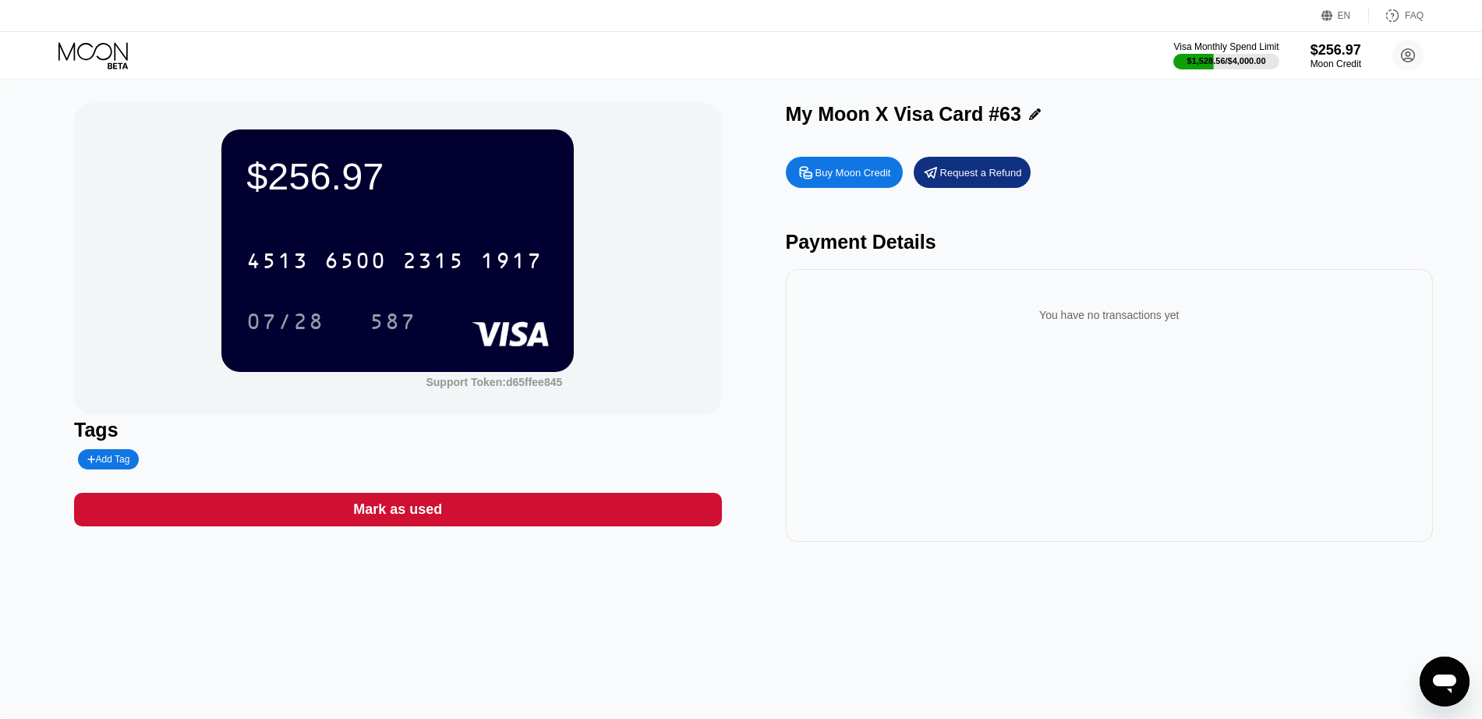
click at [81, 55] on icon at bounding box center [94, 55] width 73 height 27
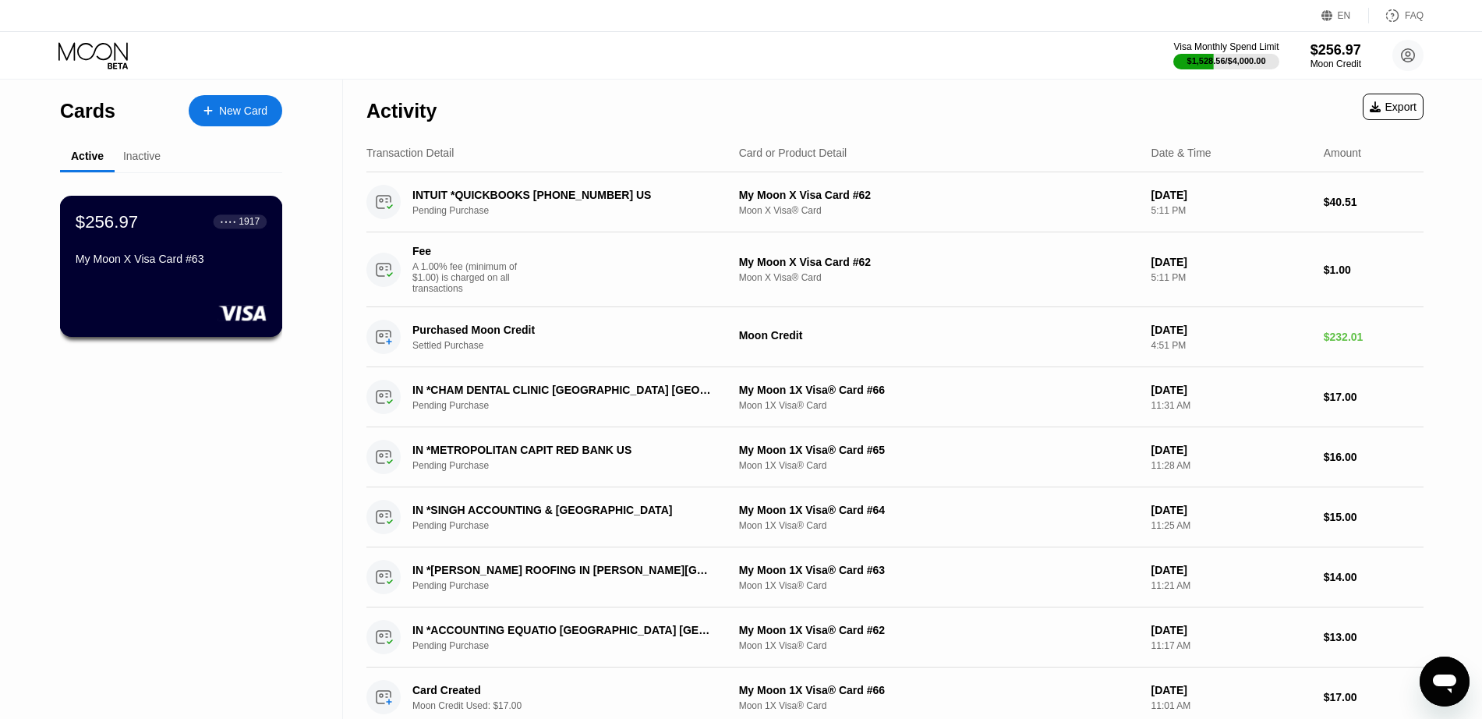
click at [157, 303] on div "$256.97 ● ● ● ● 1917 My Moon X Visa Card #63" at bounding box center [171, 266] width 223 height 141
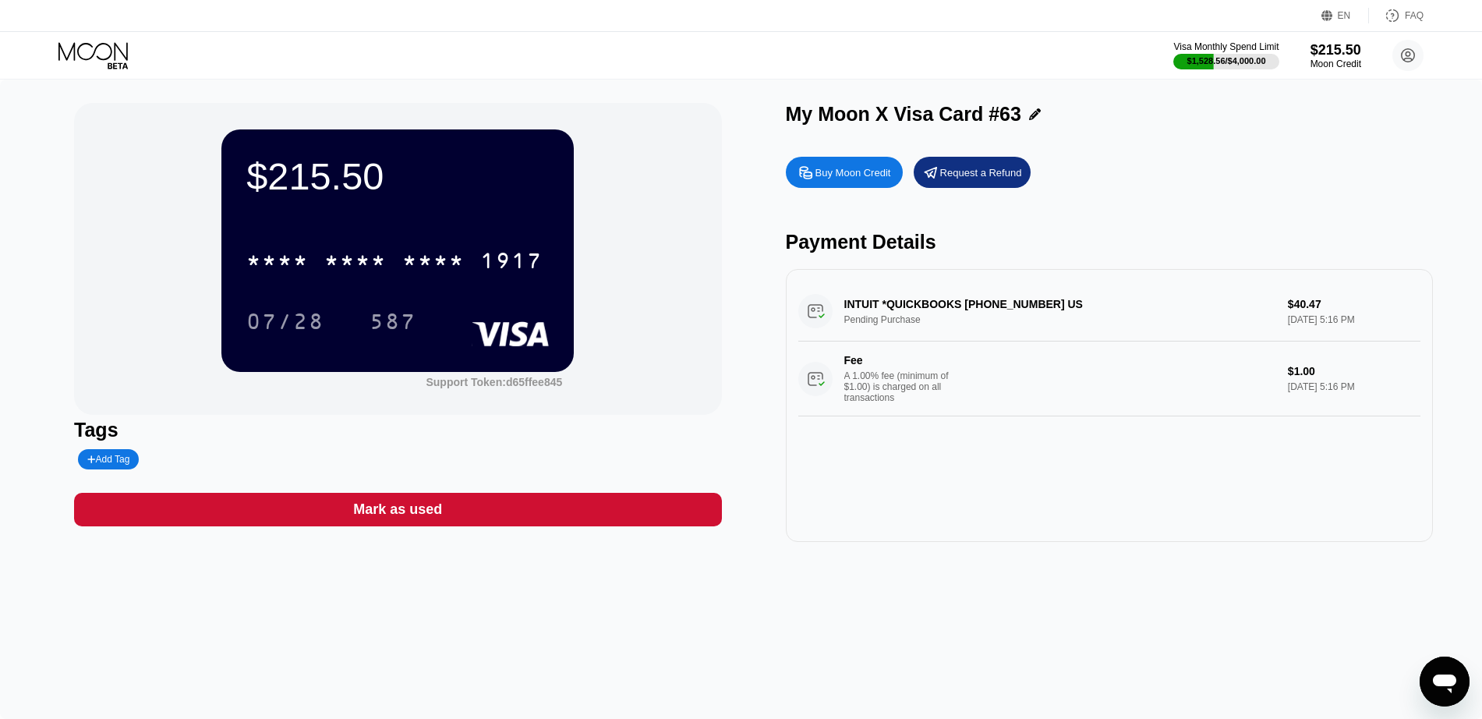
click at [474, 504] on div "Mark as used" at bounding box center [397, 510] width 647 height 34
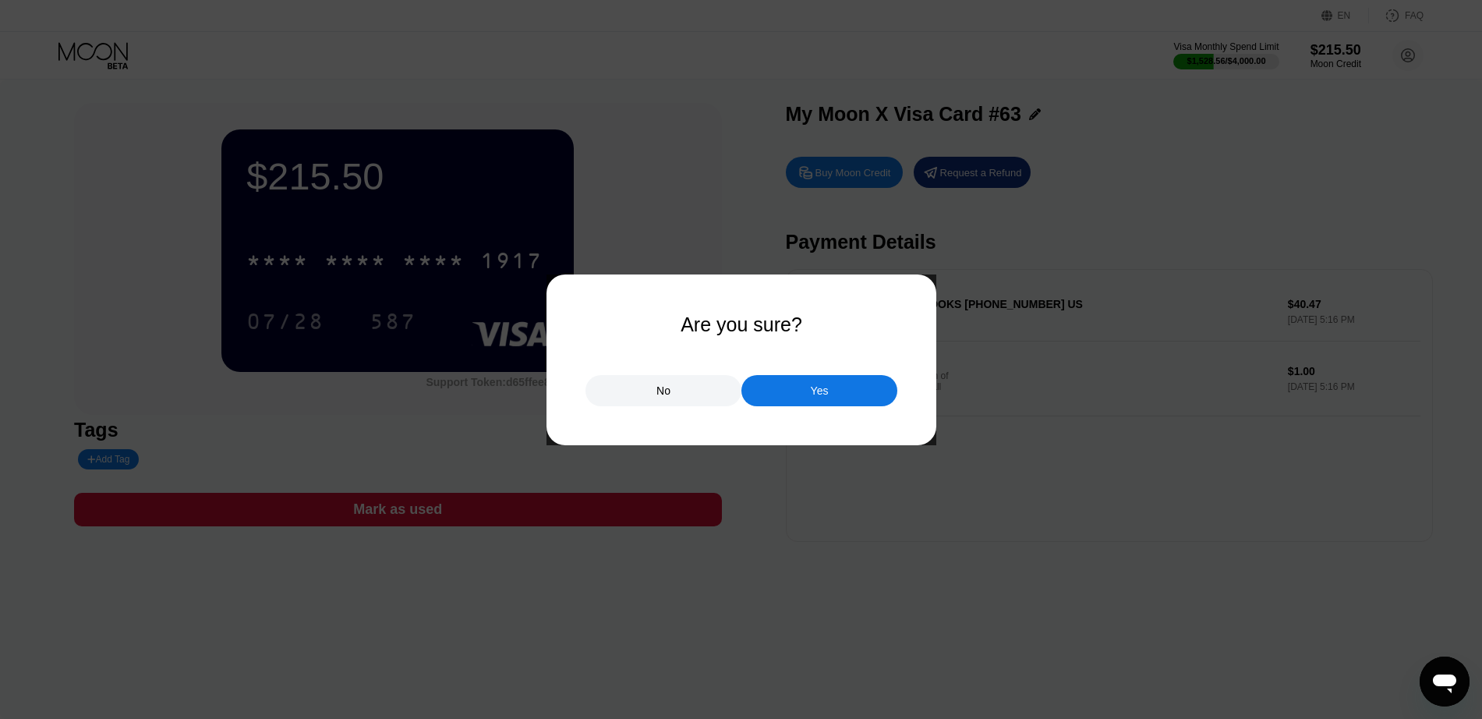
click at [783, 391] on div "Yes" at bounding box center [819, 390] width 156 height 31
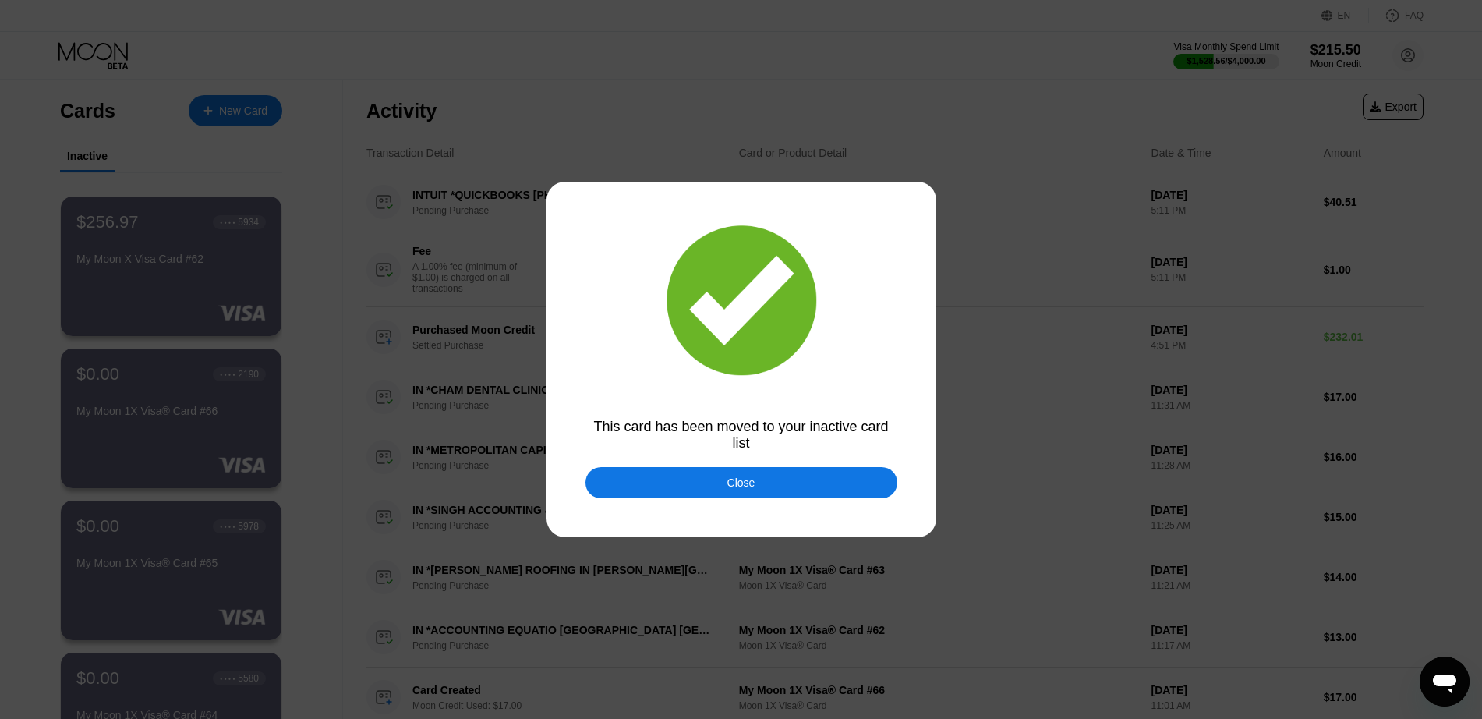
click at [643, 481] on div "Close" at bounding box center [742, 482] width 312 height 31
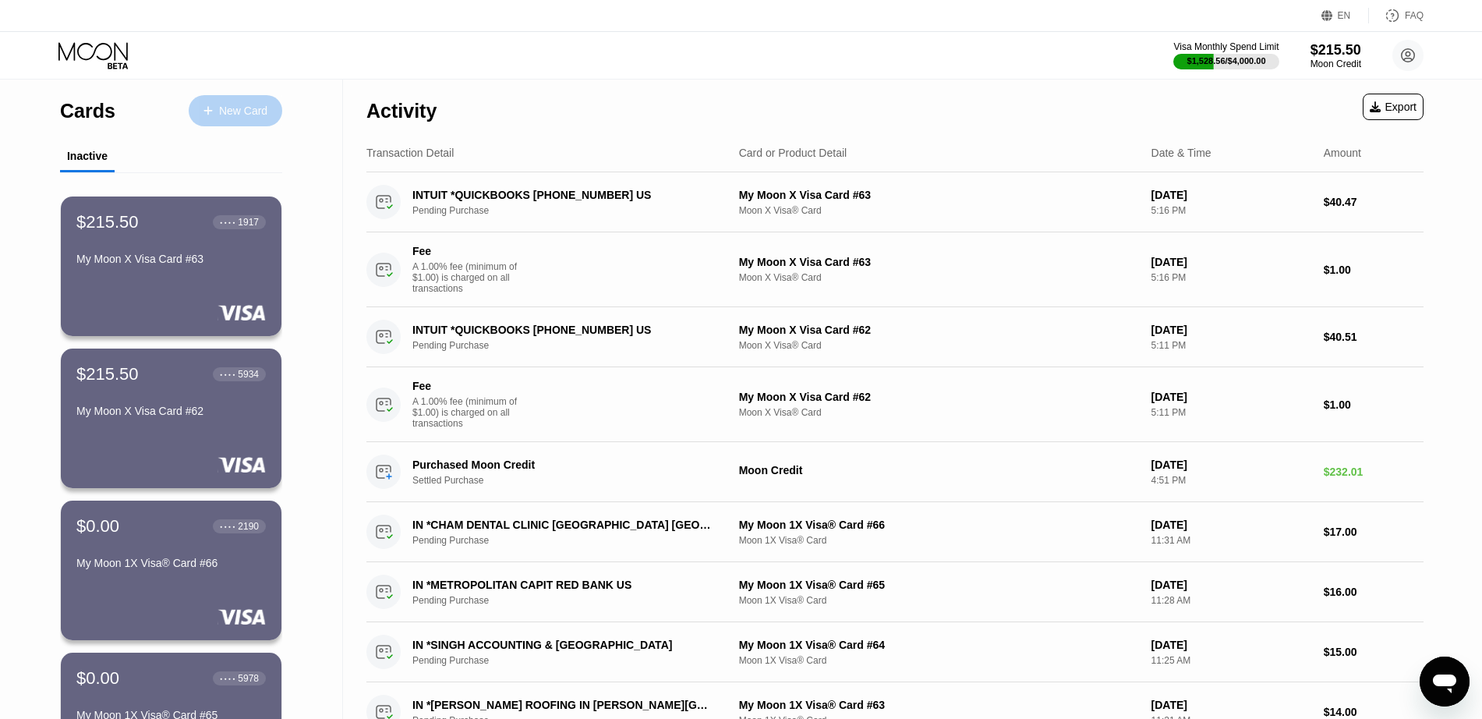
click at [242, 101] on div "New Card" at bounding box center [236, 110] width 94 height 31
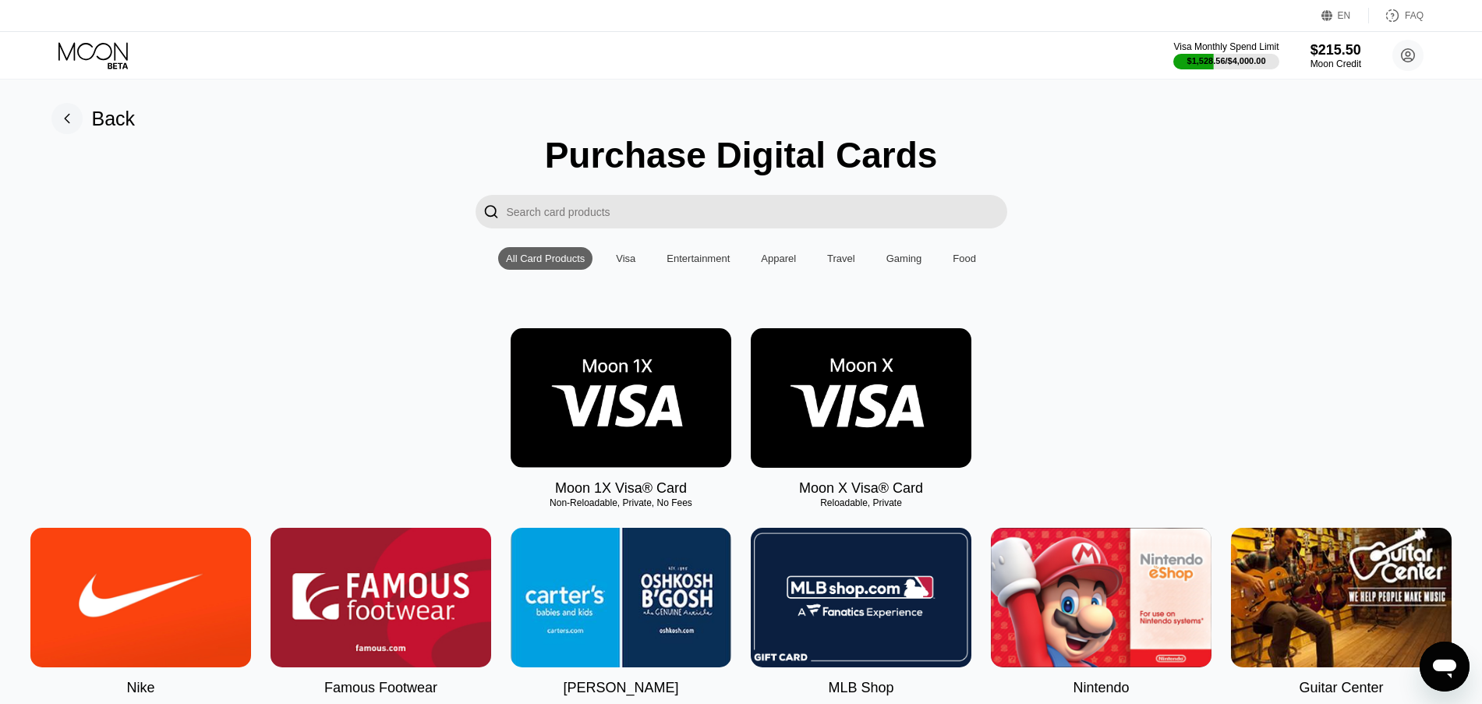
click at [848, 416] on img at bounding box center [861, 398] width 221 height 140
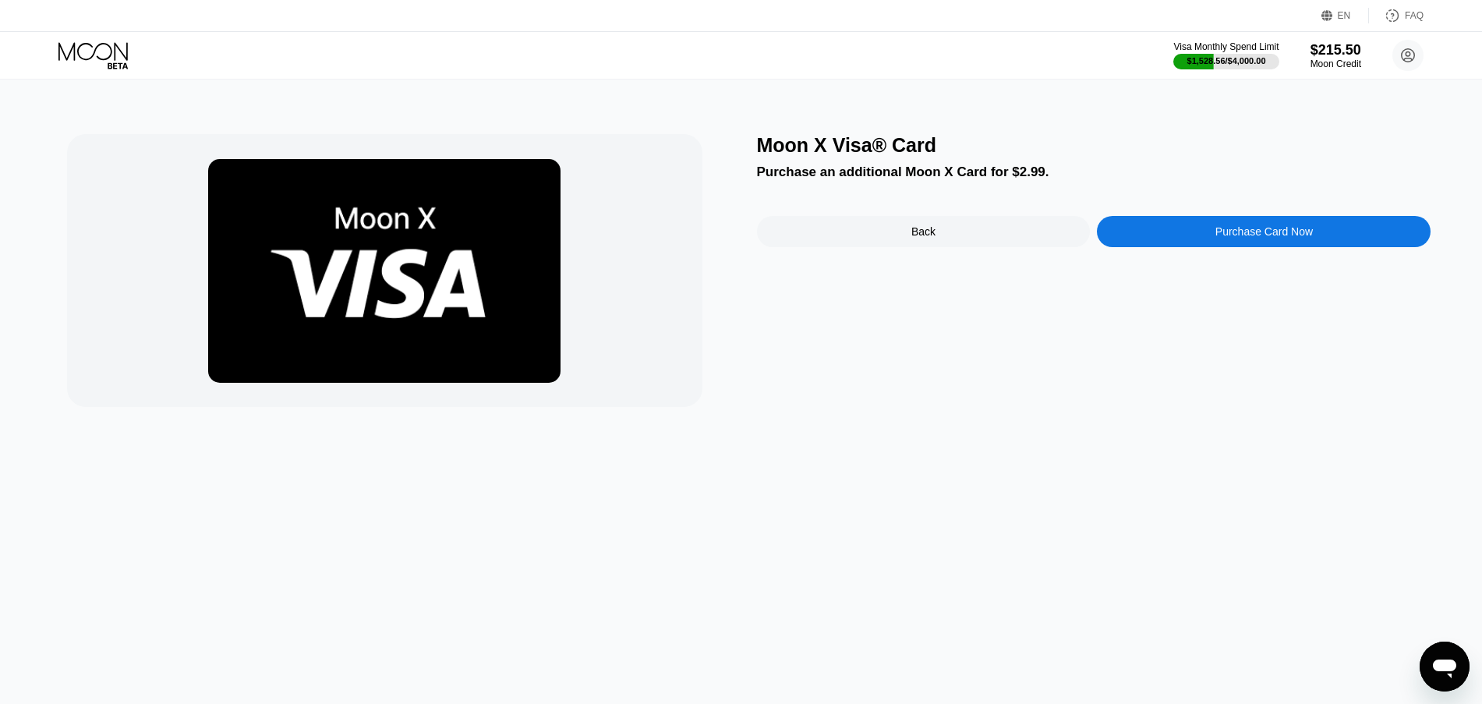
click at [1182, 239] on div "Purchase Card Now" at bounding box center [1264, 231] width 334 height 31
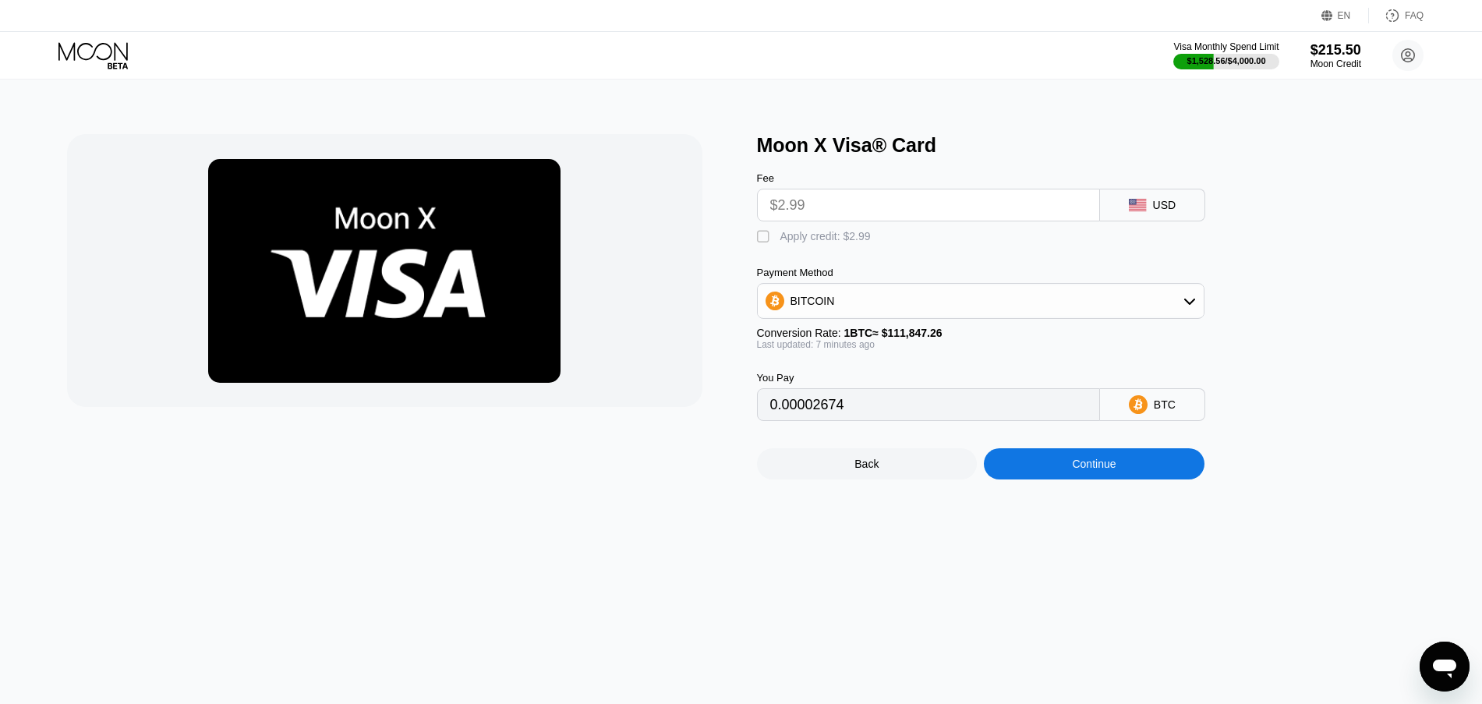
click at [831, 242] on div "Apply credit: $2.99" at bounding box center [825, 236] width 90 height 12
click at [1060, 462] on div "Continue" at bounding box center [1094, 463] width 221 height 31
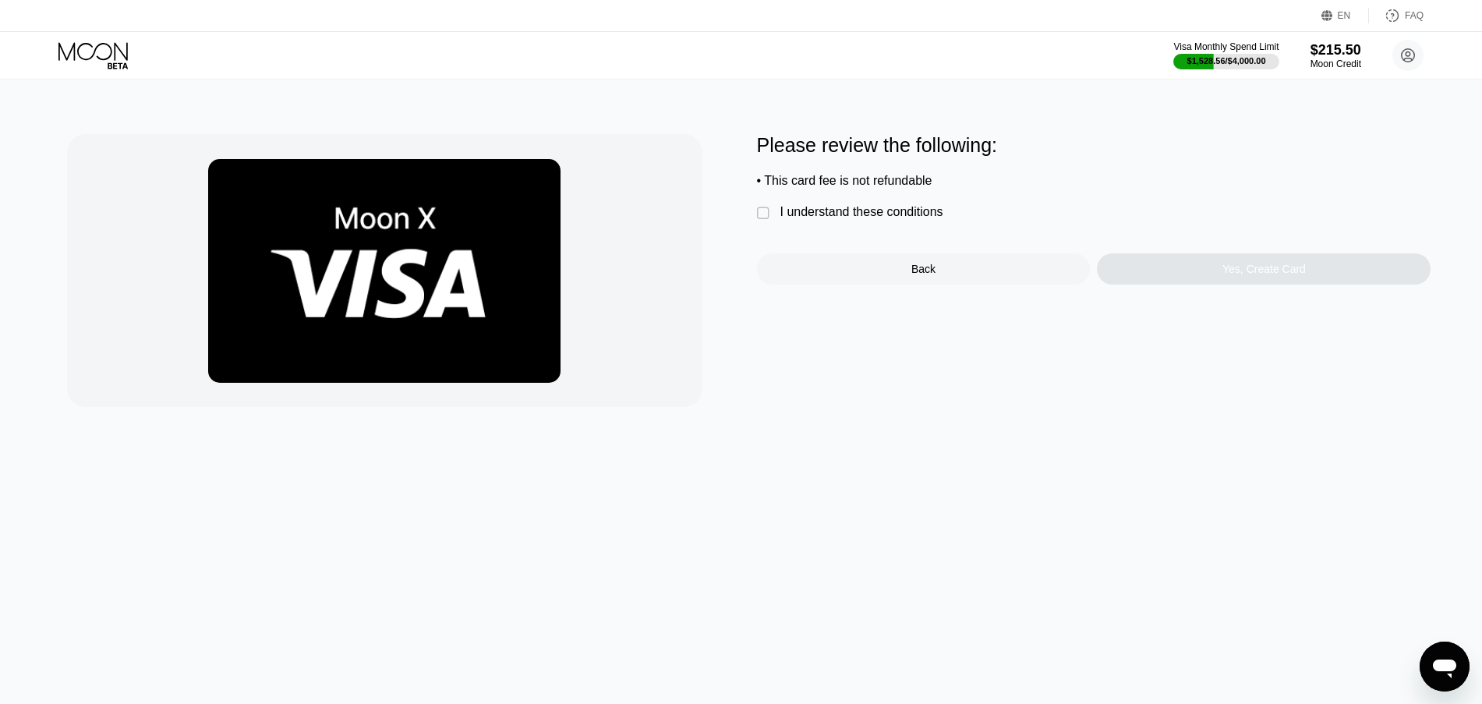
click at [893, 214] on div "I understand these conditions" at bounding box center [861, 212] width 163 height 14
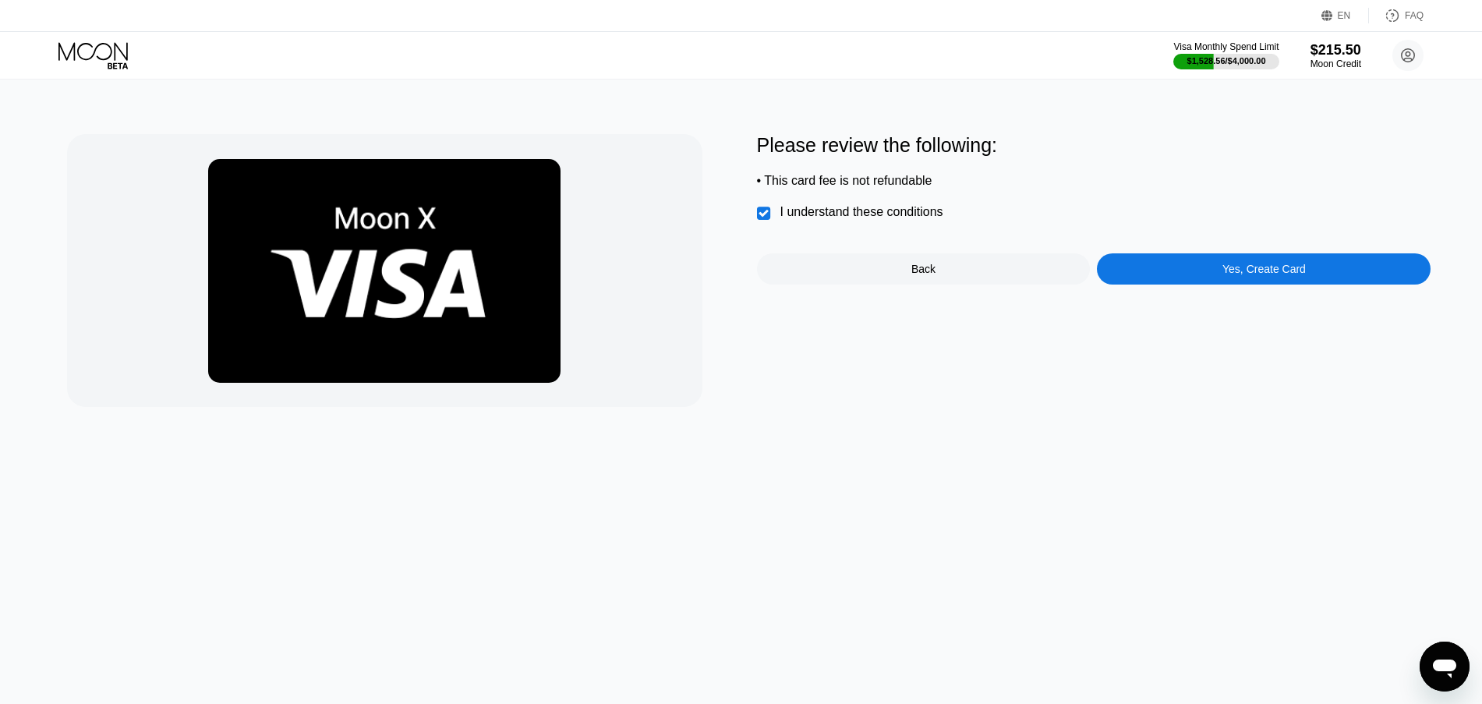
click at [1249, 274] on div "Yes, Create Card" at bounding box center [1264, 269] width 83 height 12
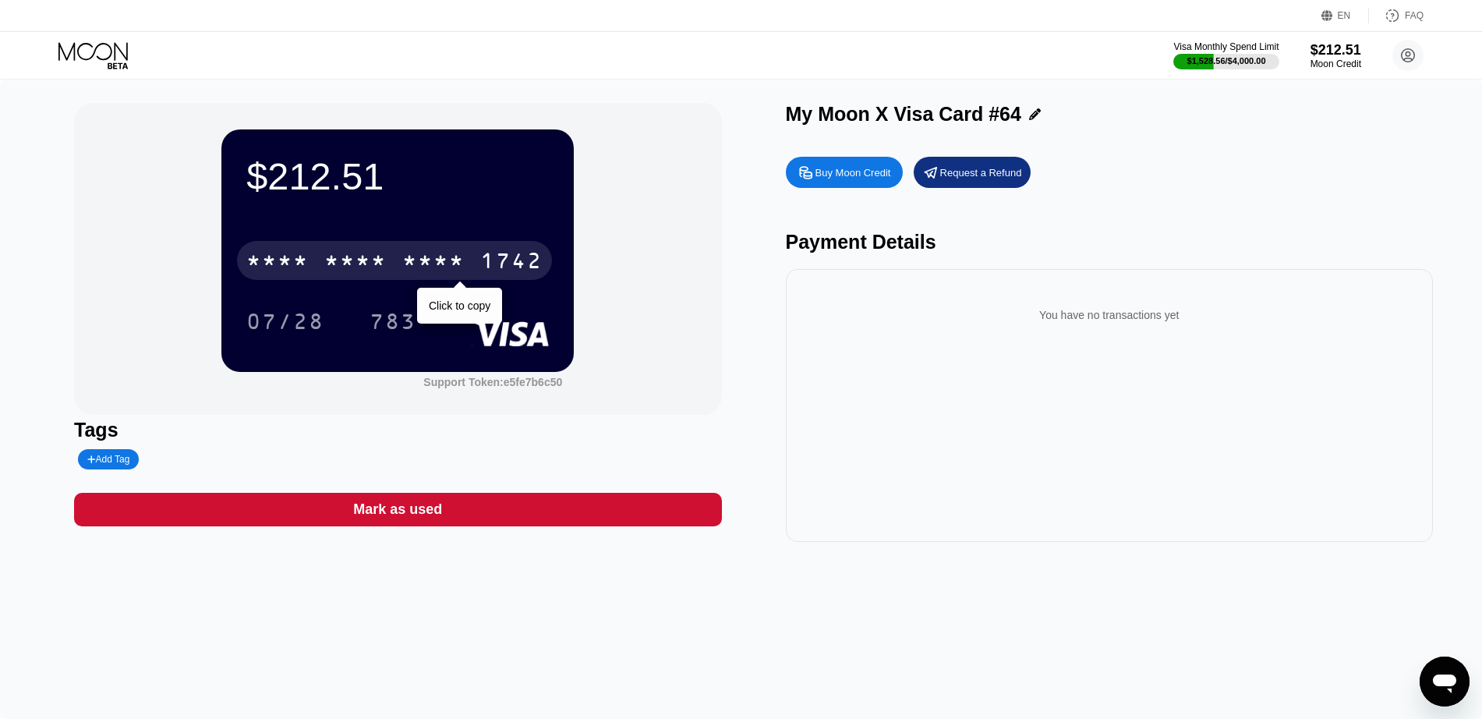
click at [521, 266] on div "1742" at bounding box center [511, 262] width 62 height 25
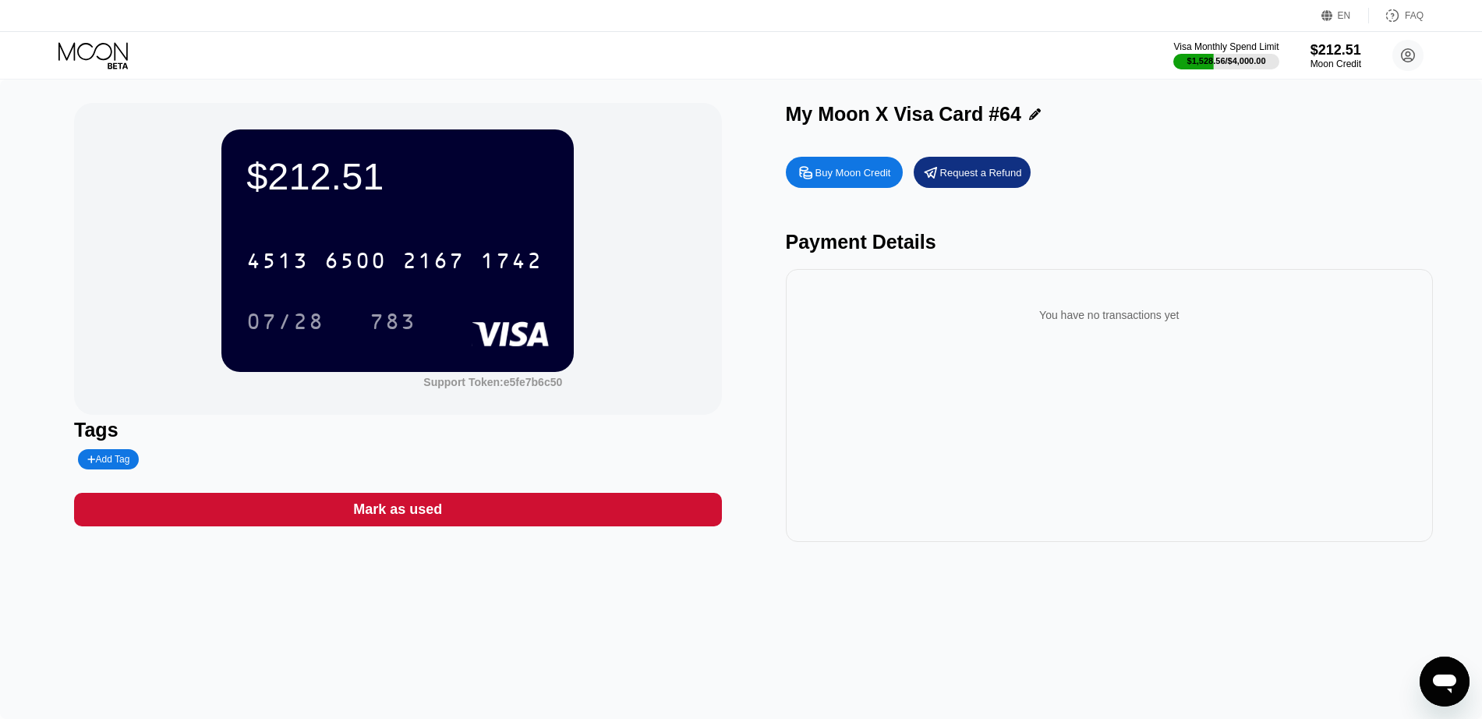
click at [80, 54] on icon at bounding box center [94, 55] width 73 height 27
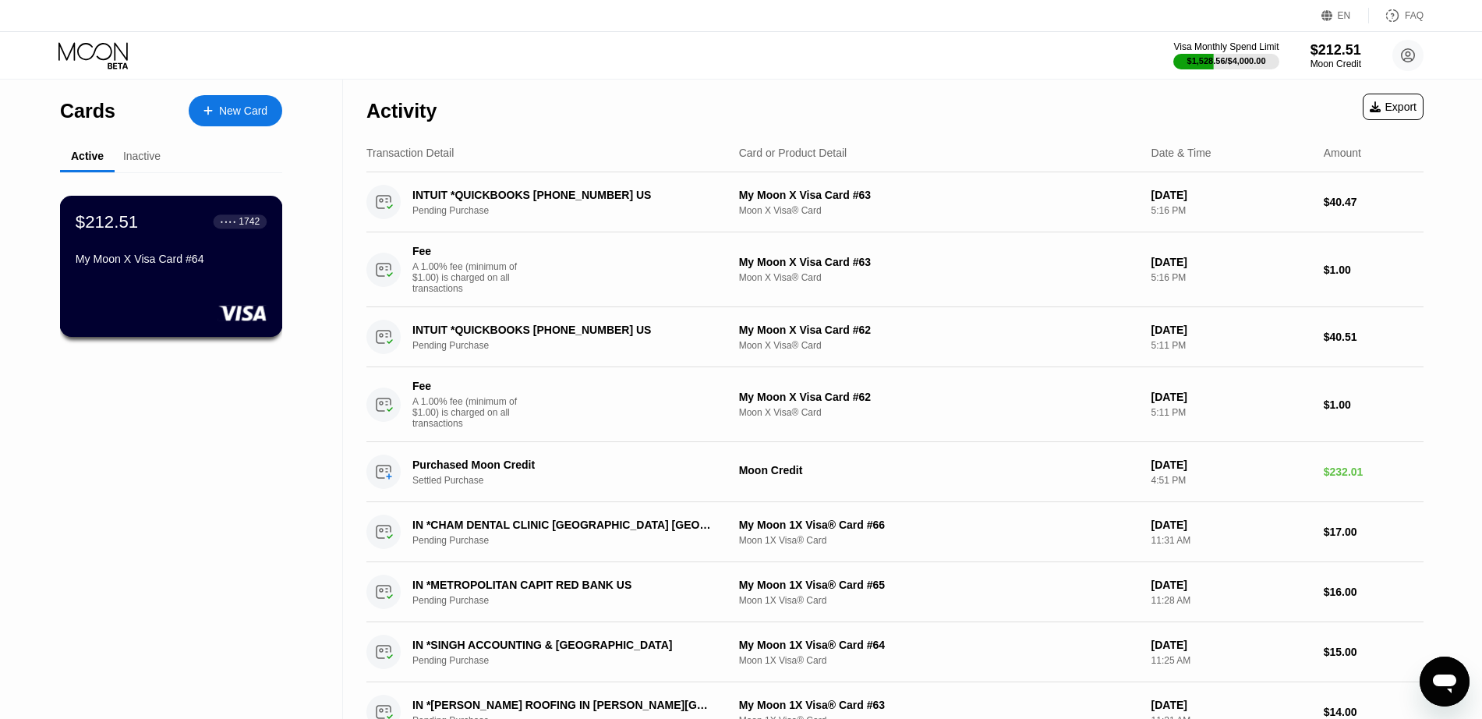
click at [117, 298] on div "$212.51 ● ● ● ● 1742 My Moon X Visa Card #64" at bounding box center [171, 266] width 223 height 141
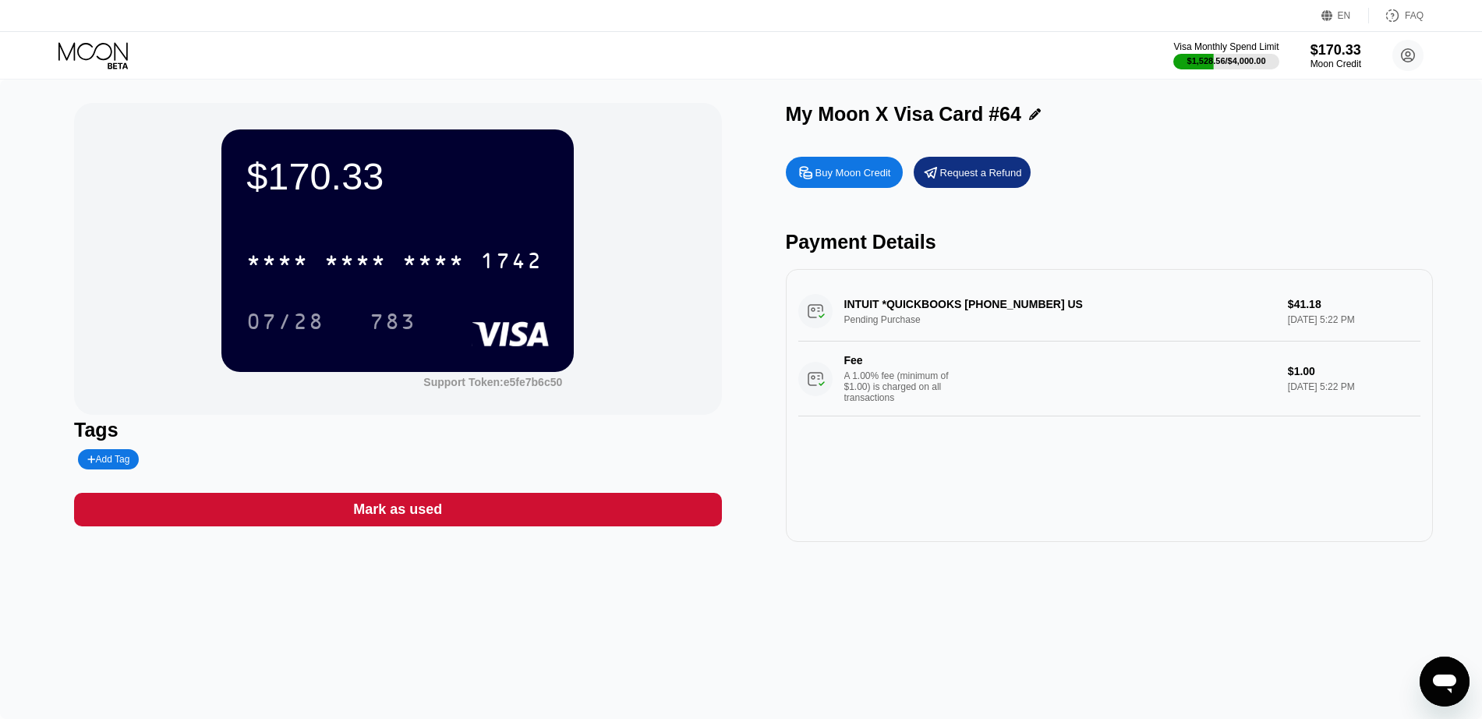
click at [196, 508] on div "Mark as used" at bounding box center [397, 510] width 647 height 34
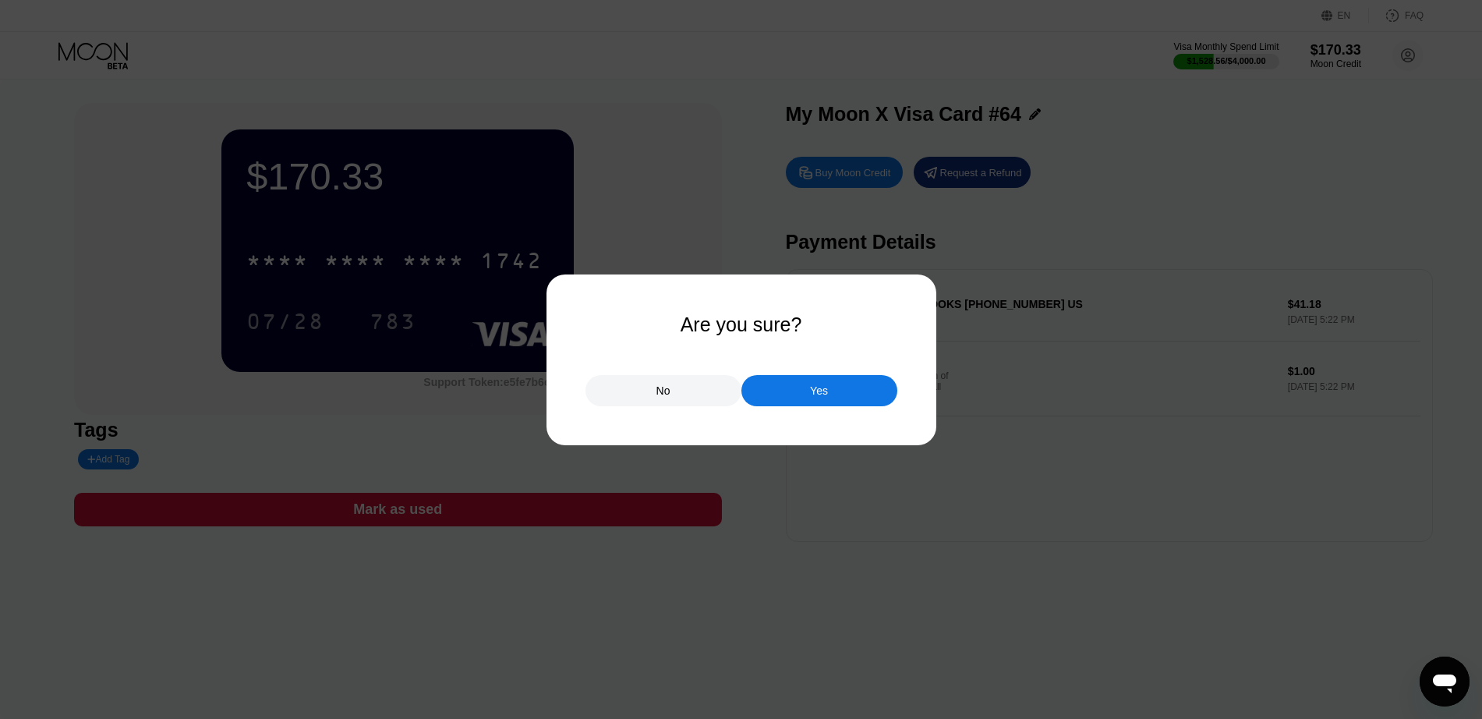
click at [787, 401] on div "Yes" at bounding box center [819, 390] width 156 height 31
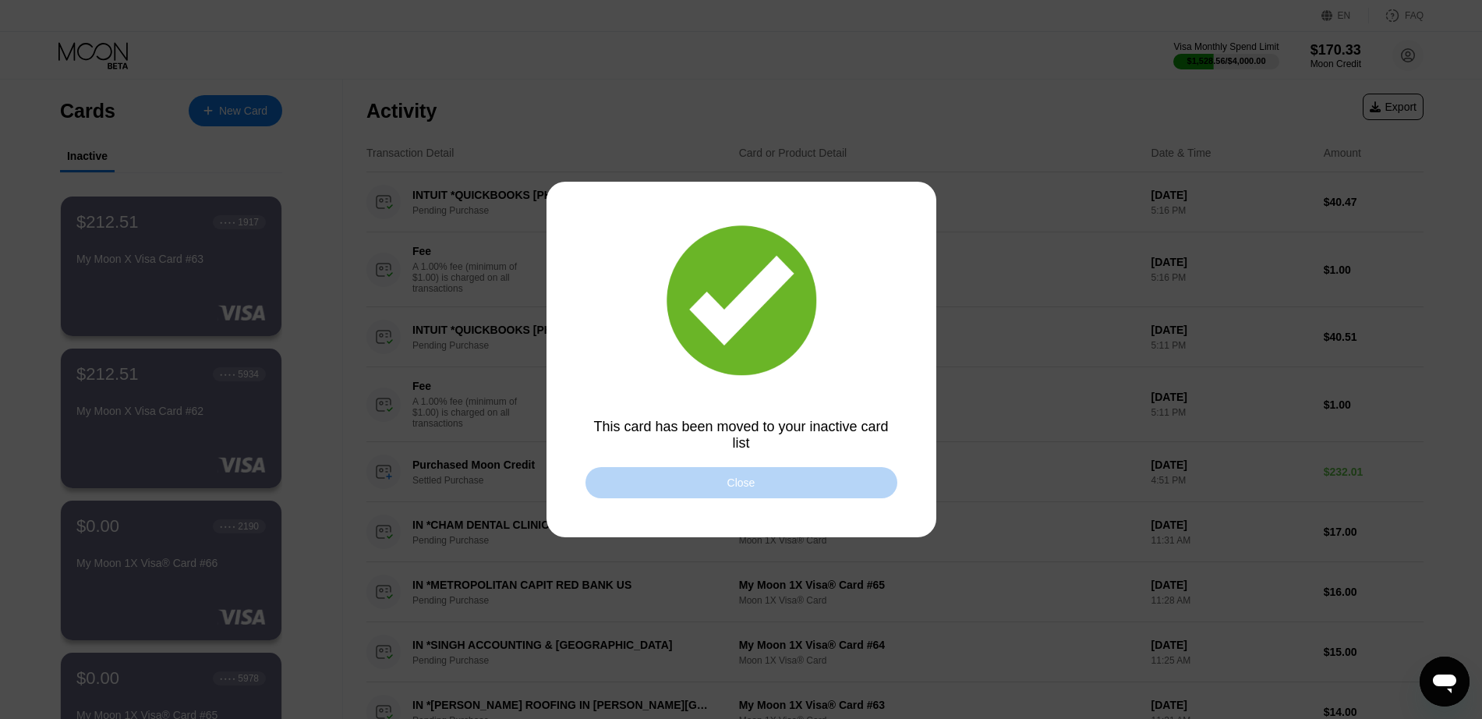
click at [708, 482] on div "Close" at bounding box center [742, 482] width 312 height 31
